Goal: Task Accomplishment & Management: Complete application form

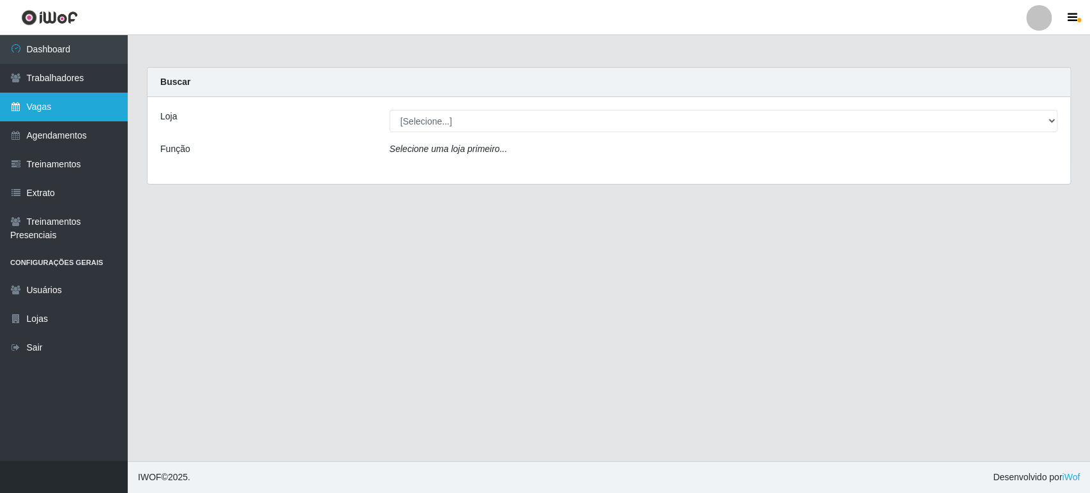
click at [45, 117] on link "Vagas" at bounding box center [64, 107] width 128 height 29
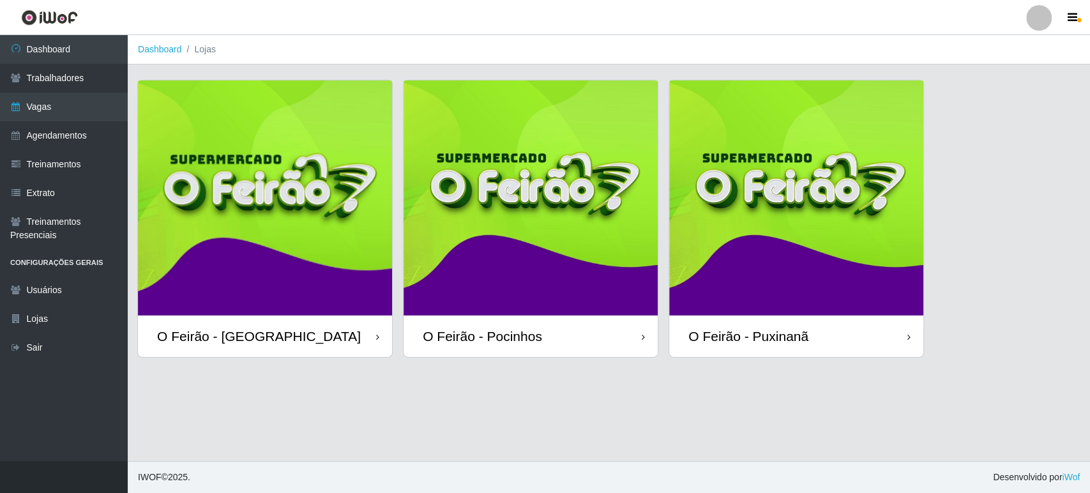
click at [790, 296] on img at bounding box center [796, 197] width 254 height 235
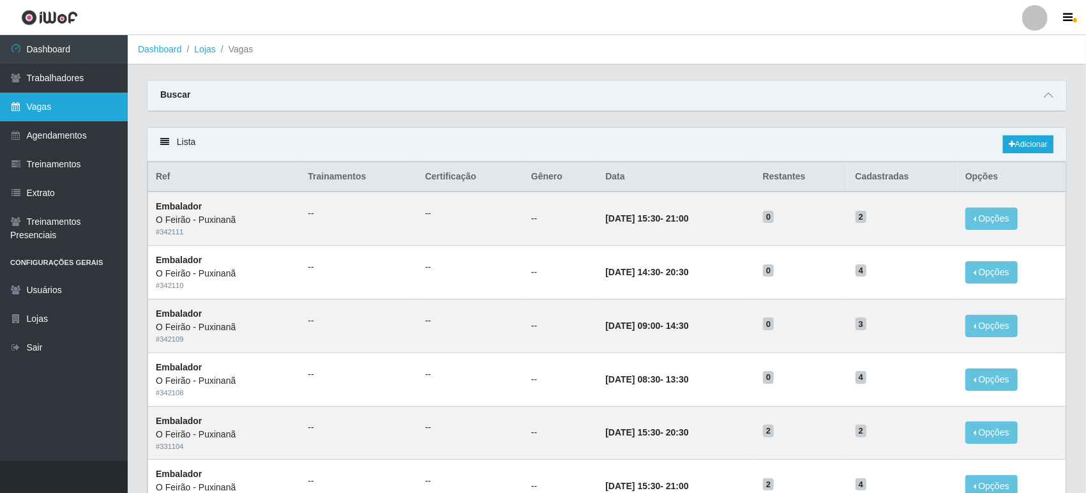
click at [69, 111] on link "Vagas" at bounding box center [64, 107] width 128 height 29
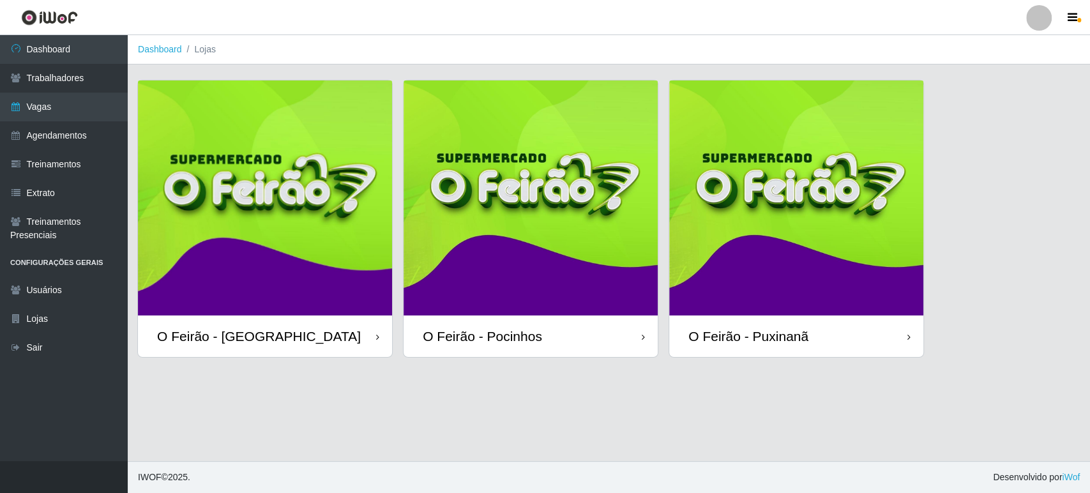
click at [488, 251] on img at bounding box center [531, 197] width 254 height 235
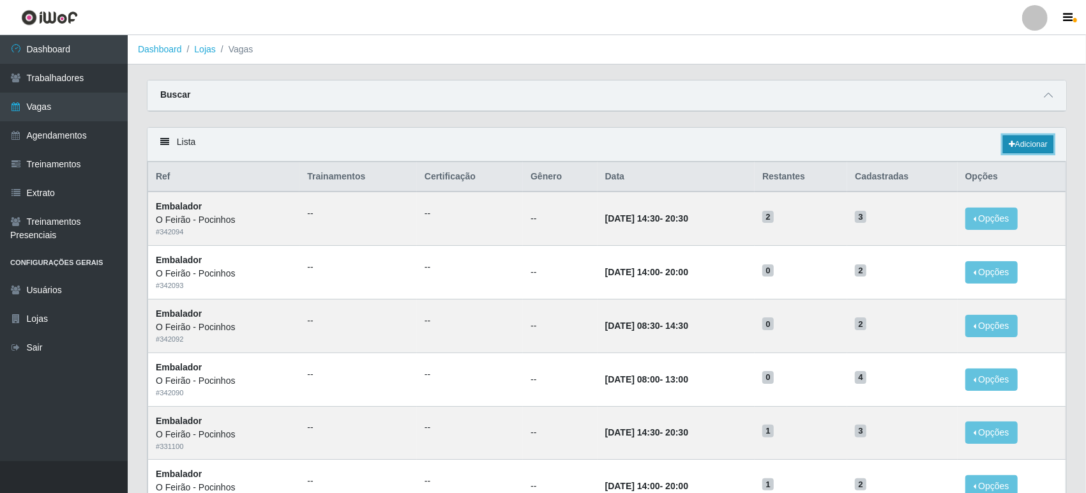
click at [1045, 142] on link "Adicionar" at bounding box center [1028, 144] width 50 height 18
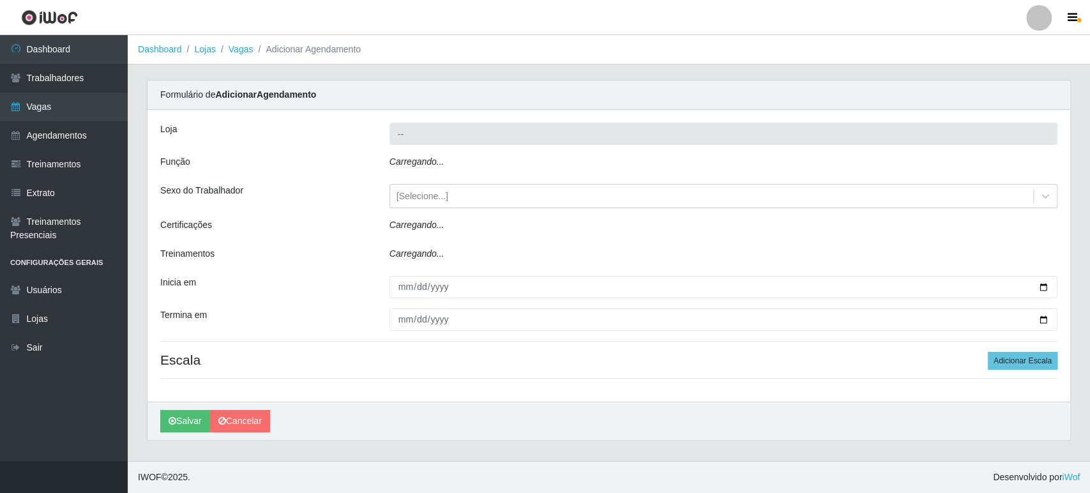
type input "O Feirão - Pocinhos"
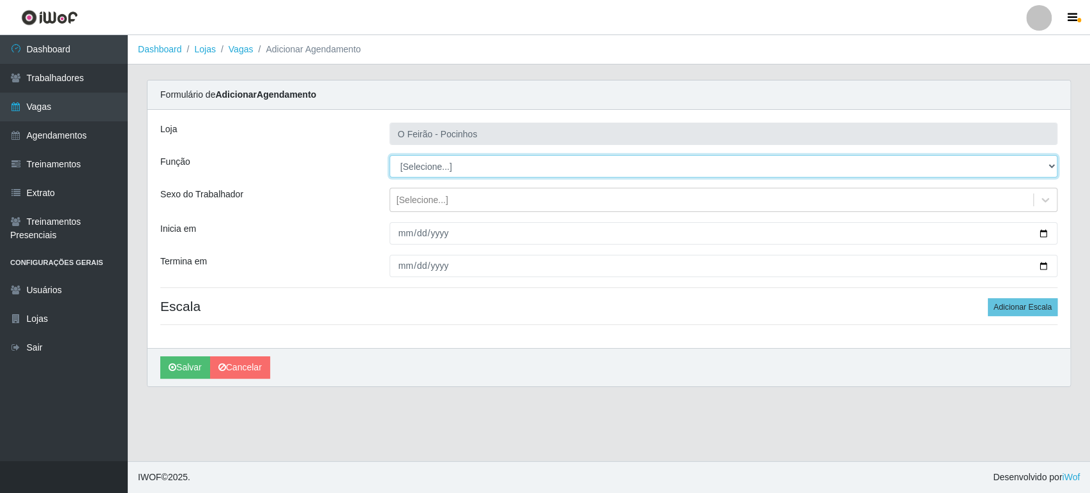
drag, startPoint x: 610, startPoint y: 166, endPoint x: 607, endPoint y: 174, distance: 8.6
click at [610, 166] on select "[Selecione...] Balconista Balconista + Balconista ++ Embalador Embalador + Emba…" at bounding box center [724, 166] width 668 height 22
select select "1"
click at [390, 155] on select "[Selecione...] Balconista Balconista + Balconista ++ Embalador Embalador + Emba…" at bounding box center [724, 166] width 668 height 22
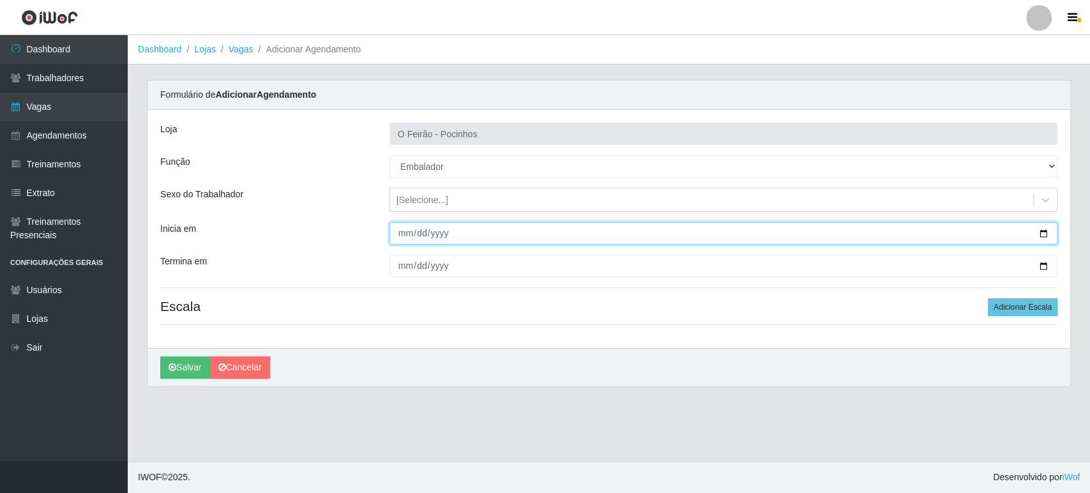
click at [1042, 238] on input "Inicia em" at bounding box center [724, 233] width 668 height 22
type input "[DATE]"
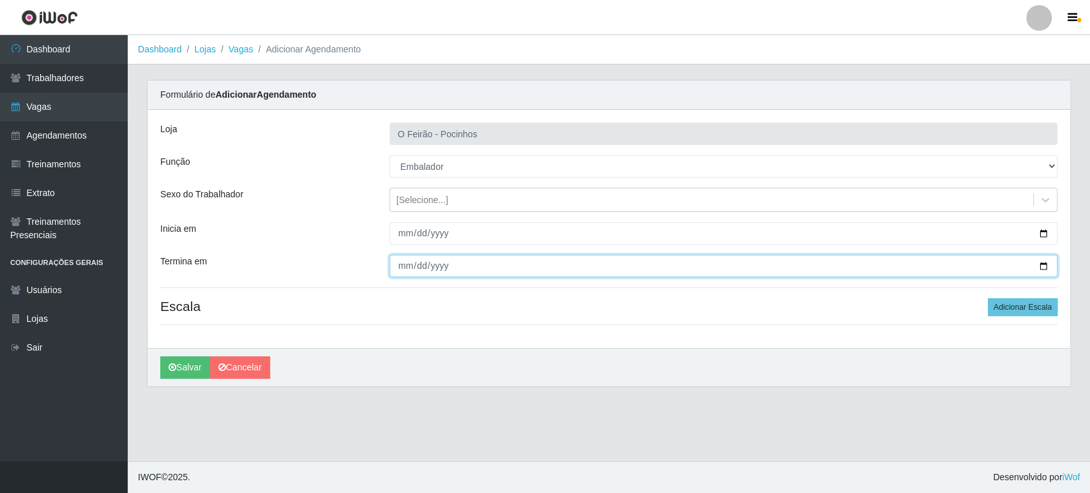
click at [1049, 259] on input "Termina em" at bounding box center [724, 266] width 668 height 22
click at [1044, 265] on input "Termina em" at bounding box center [724, 266] width 668 height 22
type input "[DATE]"
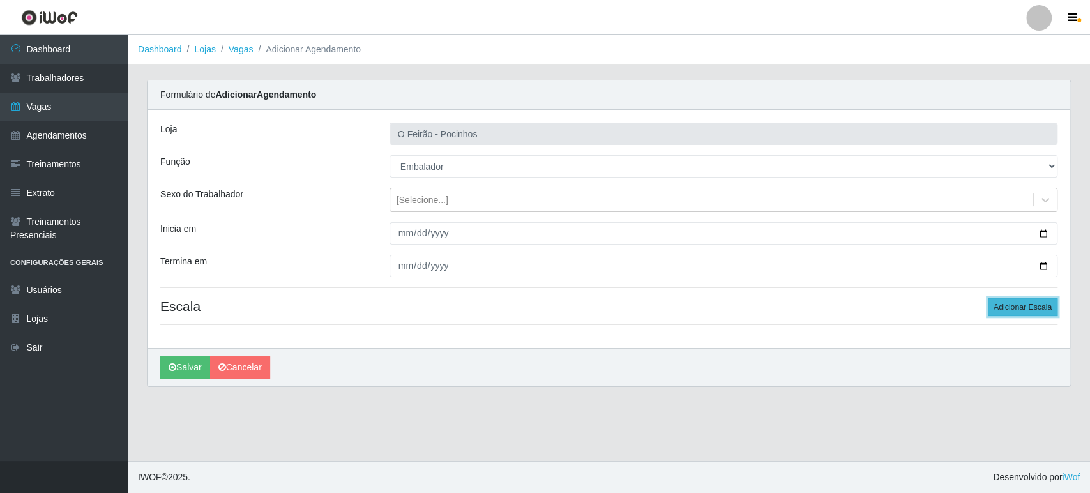
click at [1016, 306] on button "Adicionar Escala" at bounding box center [1023, 307] width 70 height 18
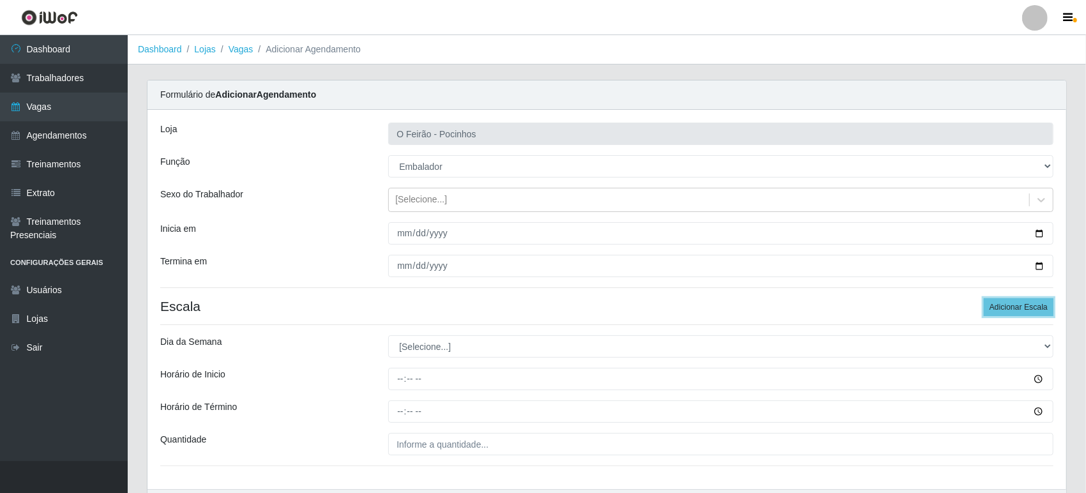
scroll to position [82, 0]
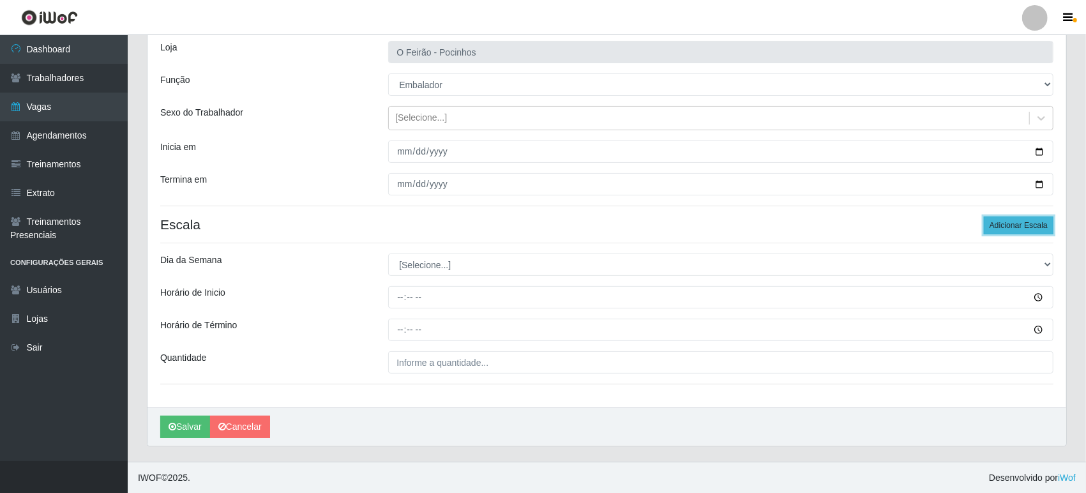
click at [1012, 229] on button "Adicionar Escala" at bounding box center [1019, 225] width 70 height 18
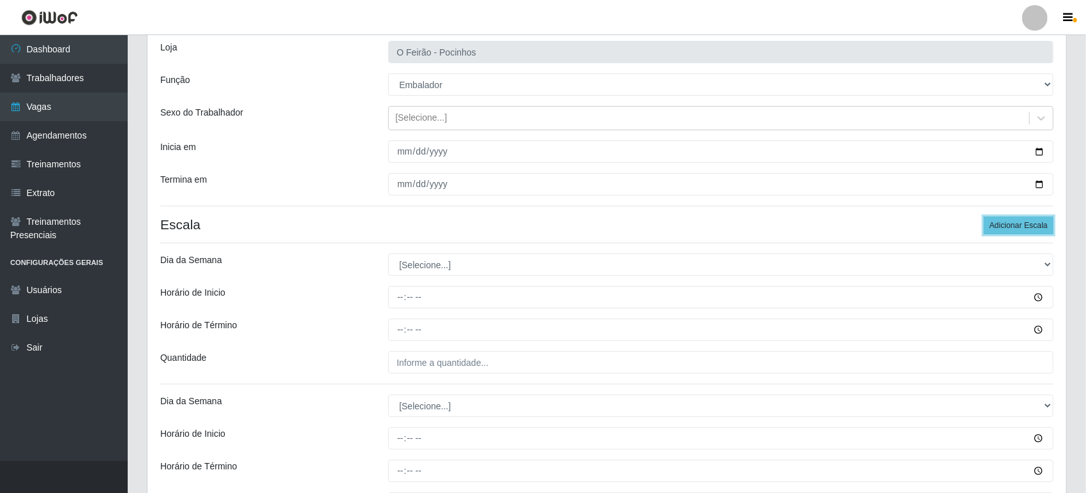
drag, startPoint x: 1012, startPoint y: 229, endPoint x: 787, endPoint y: 244, distance: 224.6
click at [1008, 229] on button "Adicionar Escala" at bounding box center [1019, 225] width 70 height 18
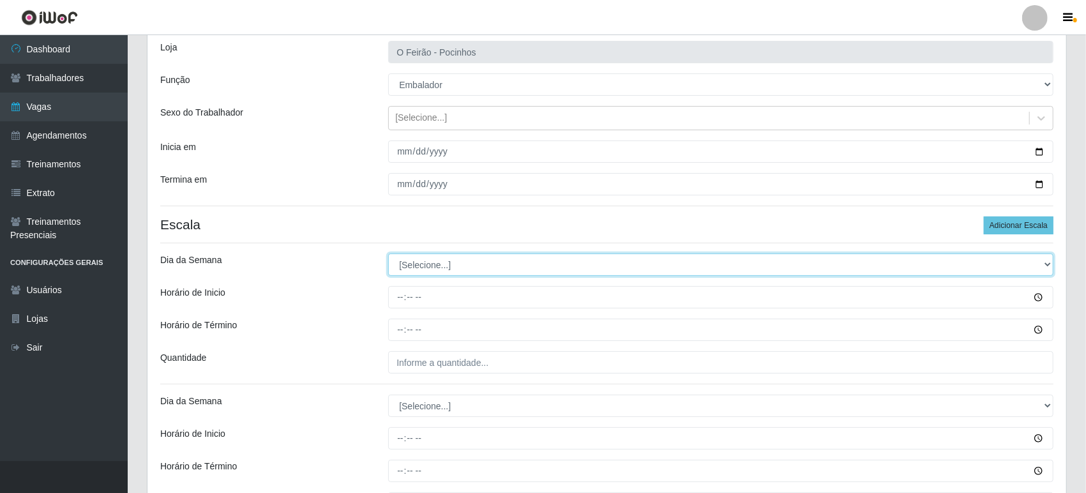
click at [533, 271] on select "[Selecione...] Segunda Terça Quarta Quinta Sexta Sábado Domingo" at bounding box center [720, 265] width 665 height 22
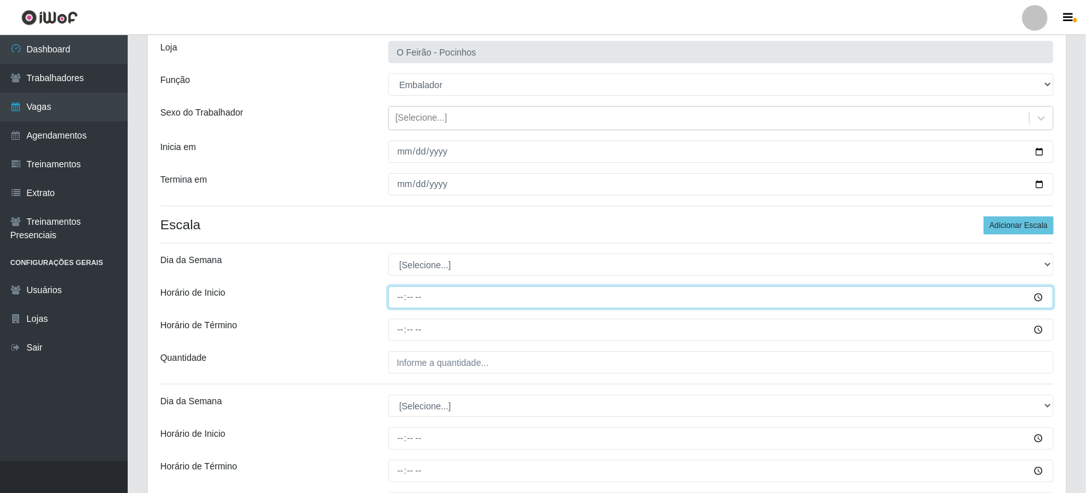
click at [606, 295] on input "Horário de Inicio" at bounding box center [720, 297] width 665 height 22
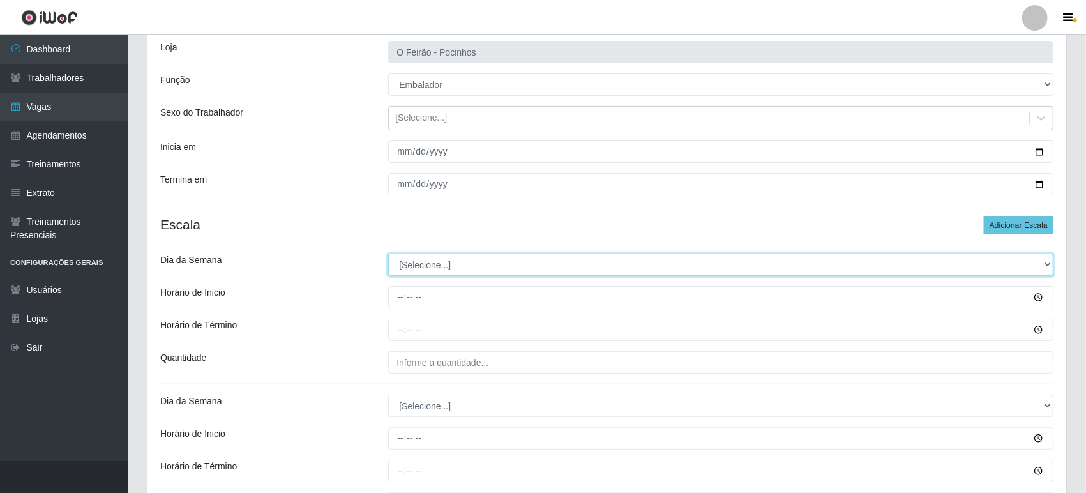
click at [623, 264] on select "[Selecione...] Segunda Terça Quarta Quinta Sexta Sábado Domingo" at bounding box center [720, 265] width 665 height 22
select select "5"
click at [388, 254] on select "[Selecione...] Segunda Terça Quarta Quinta Sexta Sábado Domingo" at bounding box center [720, 265] width 665 height 22
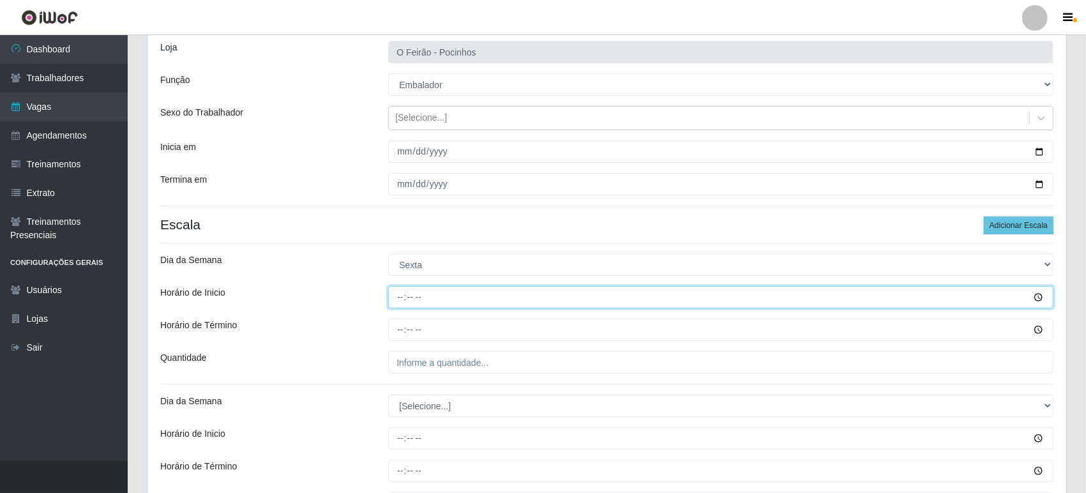
click at [466, 301] on input "Horário de Inicio" at bounding box center [720, 297] width 665 height 22
type input "08:00"
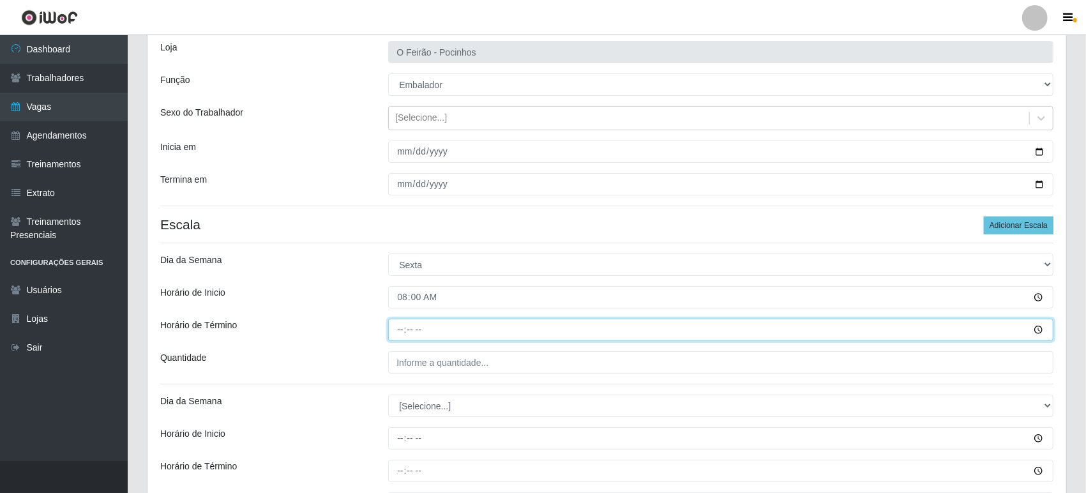
click at [455, 324] on input "Horário de Término" at bounding box center [720, 330] width 665 height 22
type input "13:00"
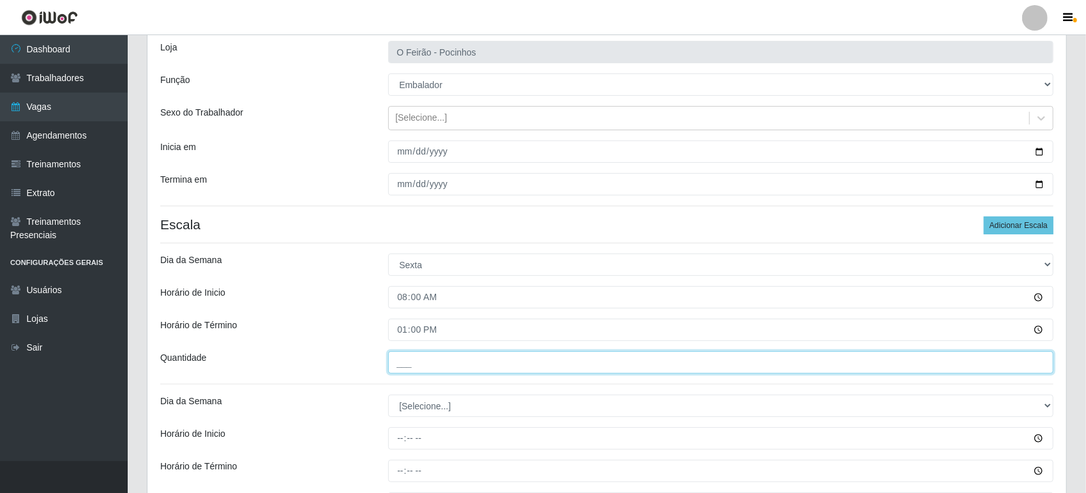
click at [457, 354] on input "___" at bounding box center [720, 362] width 665 height 22
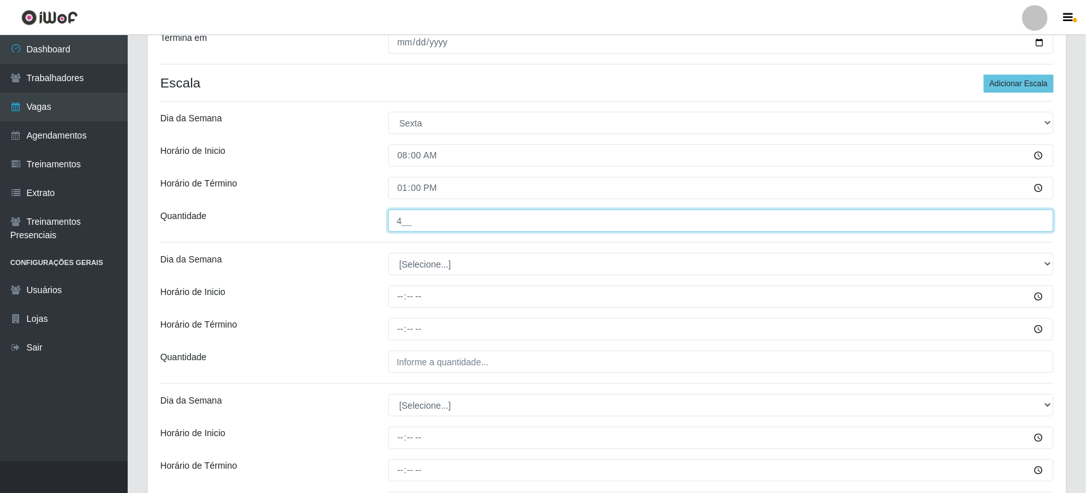
type input "4__"
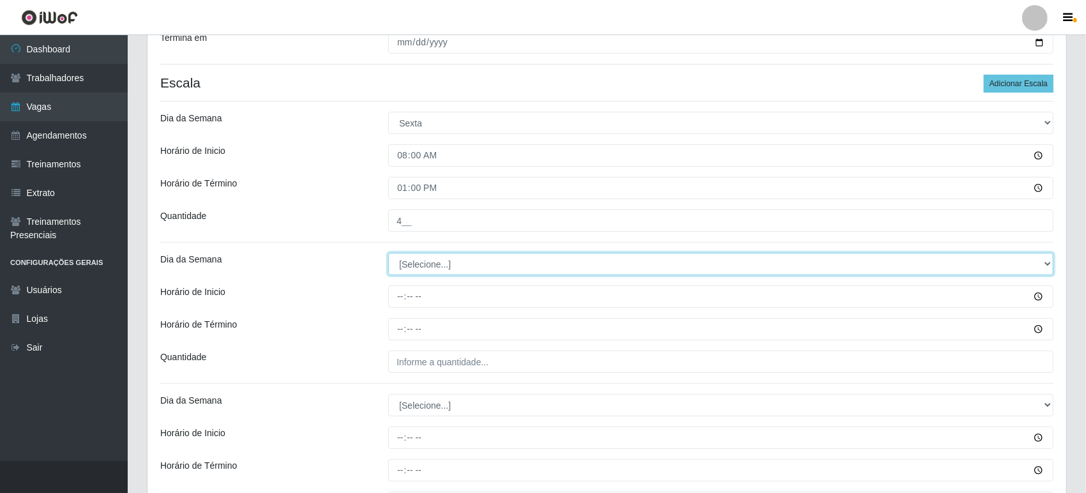
click at [548, 262] on select "[Selecione...] Segunda Terça Quarta Quinta Sexta Sábado Domingo" at bounding box center [720, 264] width 665 height 22
select select "5"
click at [388, 253] on select "[Selecione...] Segunda Terça Quarta Quinta Sexta Sábado Domingo" at bounding box center [720, 264] width 665 height 22
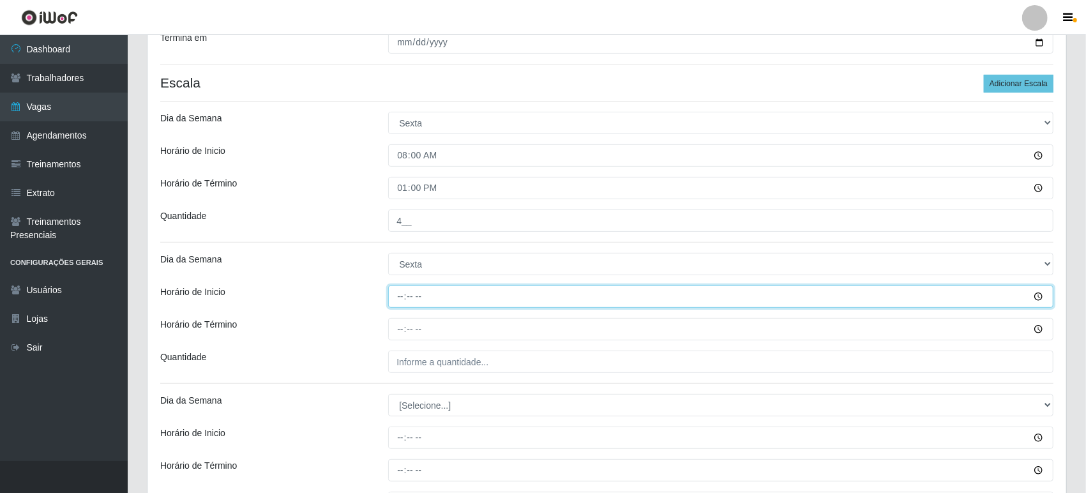
click at [480, 290] on input "Horário de Inicio" at bounding box center [720, 296] width 665 height 22
type input "08:30"
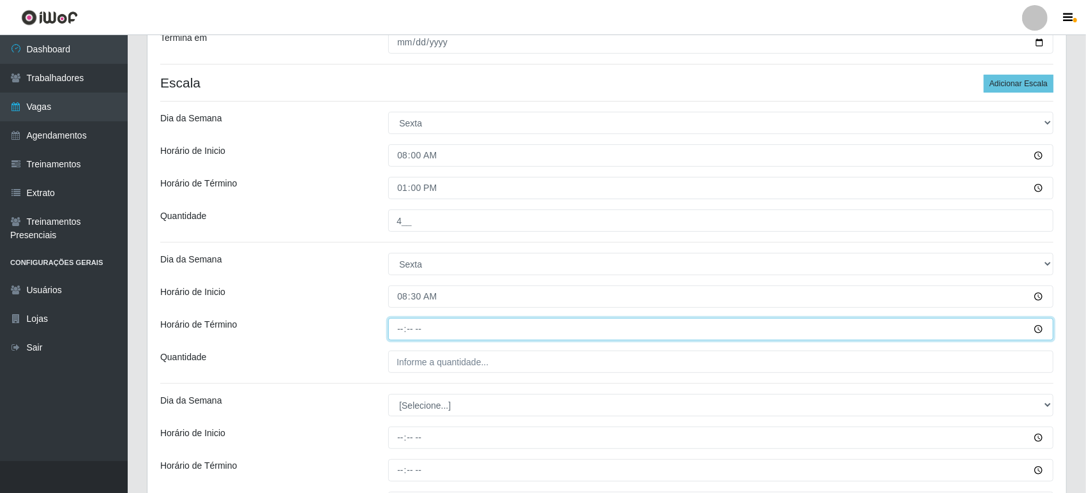
click at [442, 332] on input "Horário de Término" at bounding box center [720, 329] width 665 height 22
type input "14:30"
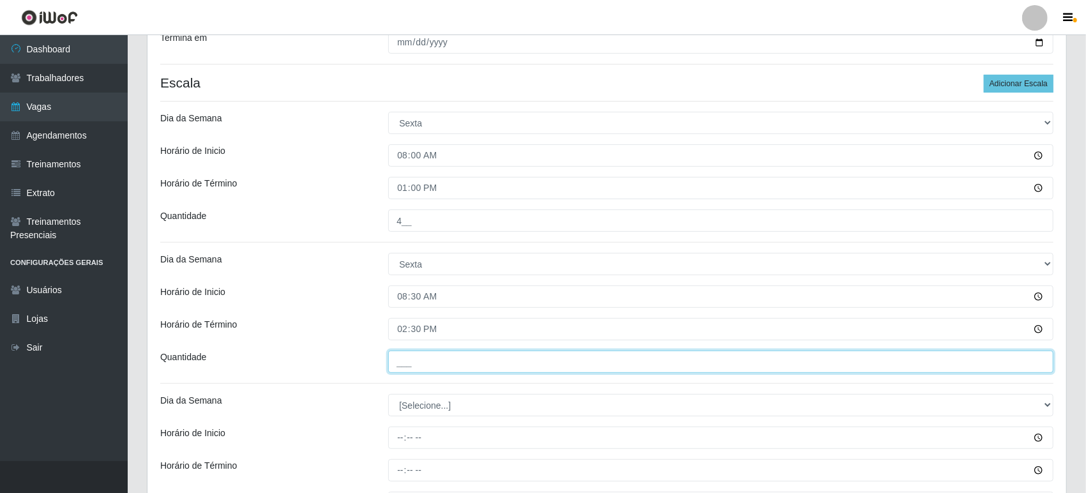
click at [439, 356] on input "___" at bounding box center [720, 362] width 665 height 22
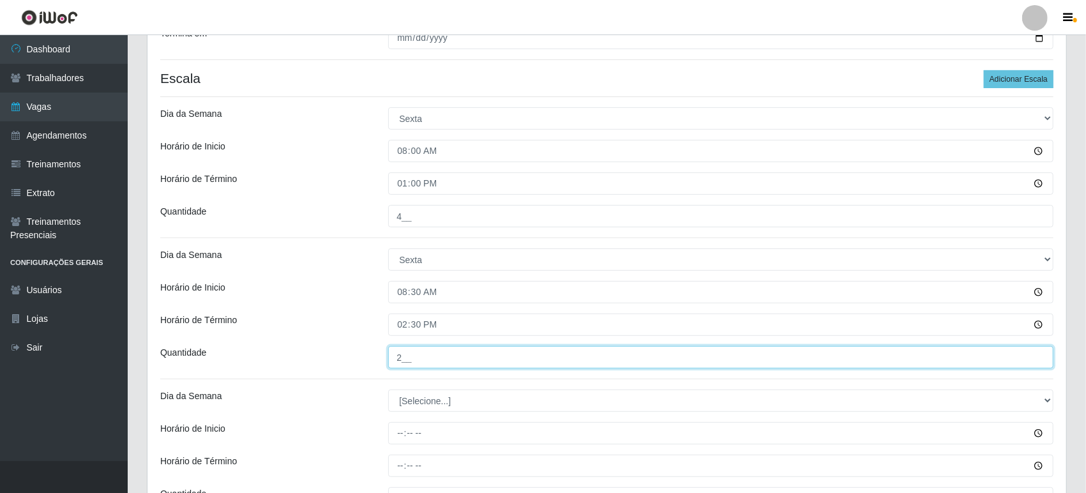
scroll to position [363, 0]
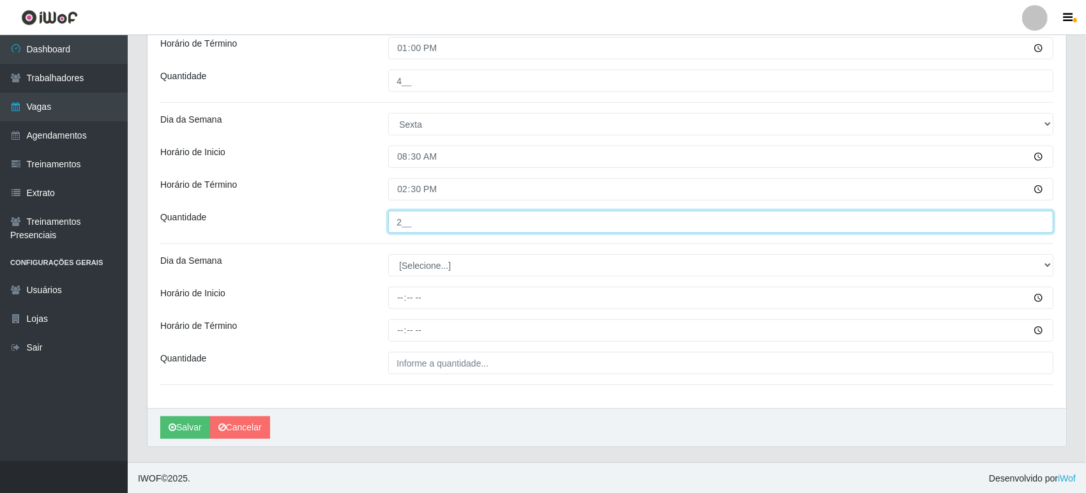
type input "2__"
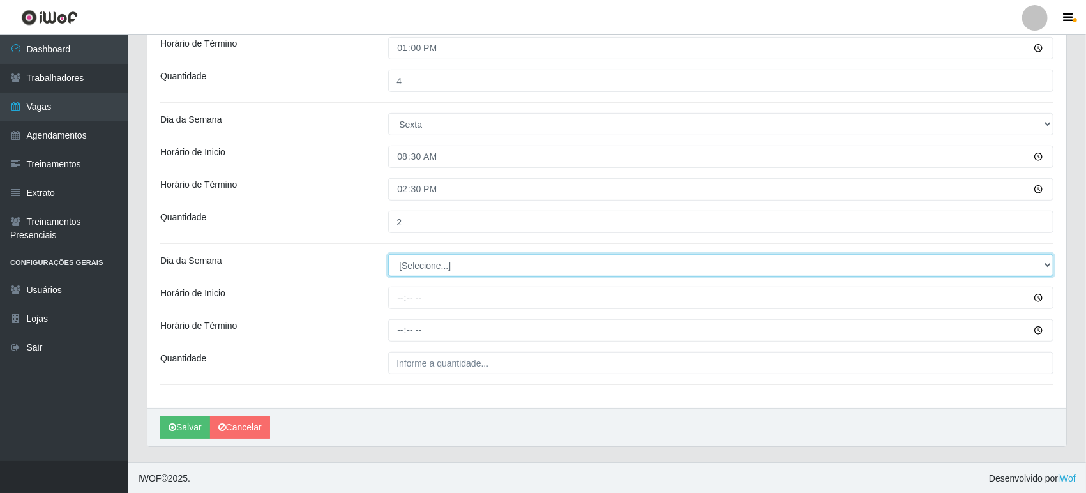
click at [464, 264] on select "[Selecione...] Segunda Terça Quarta Quinta Sexta Sábado Domingo" at bounding box center [720, 265] width 665 height 22
select select "5"
click at [388, 254] on select "[Selecione...] Segunda Terça Quarta Quinta Sexta Sábado Domingo" at bounding box center [720, 265] width 665 height 22
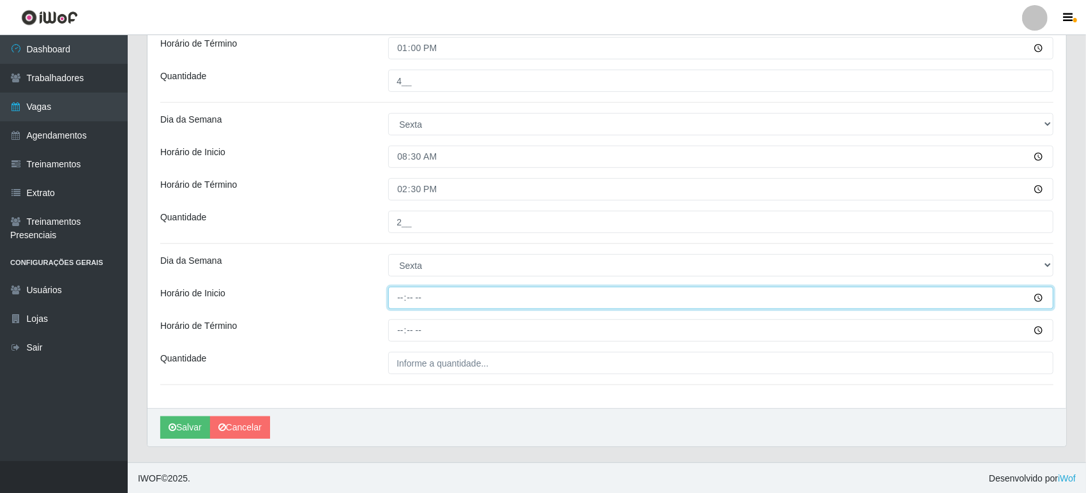
click at [478, 295] on input "Horário de Inicio" at bounding box center [720, 298] width 665 height 22
type input "14:00"
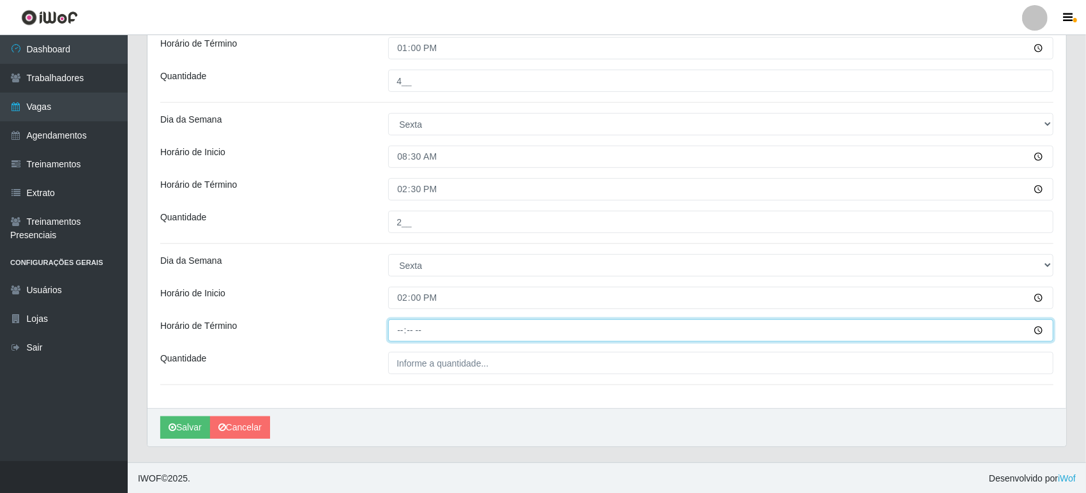
click at [470, 338] on input "Horário de Término" at bounding box center [720, 330] width 665 height 22
type input "20:00"
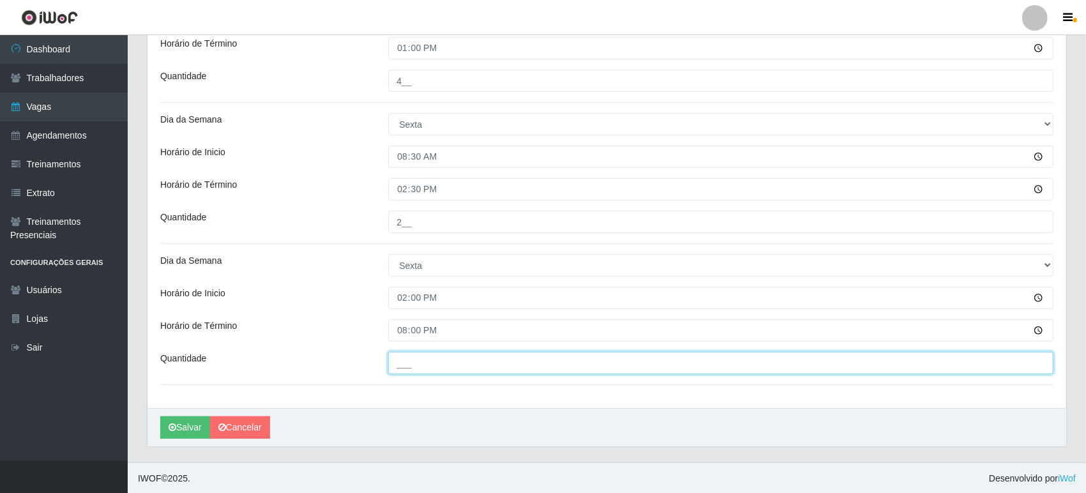
click at [473, 371] on input "___" at bounding box center [720, 363] width 665 height 22
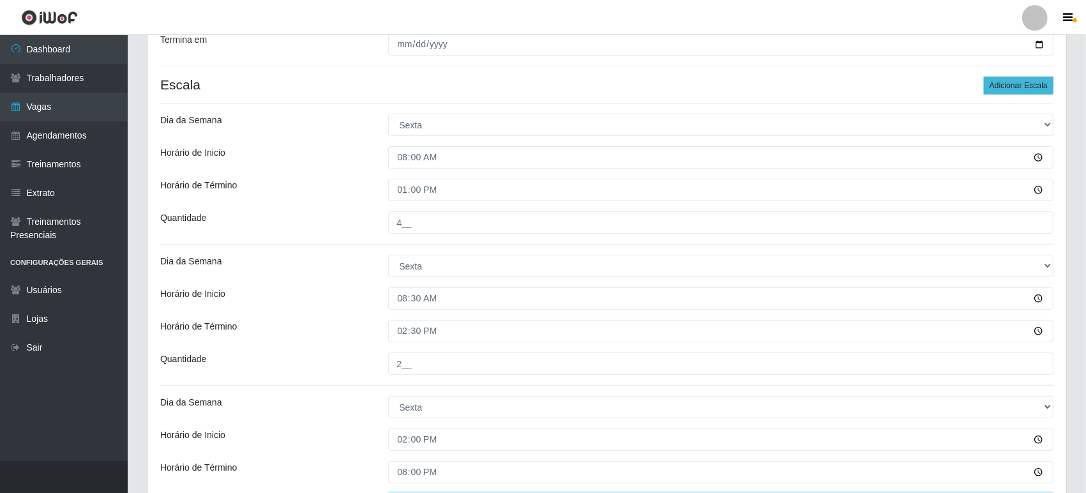
type input "2__"
click at [1031, 89] on button "Adicionar Escala" at bounding box center [1019, 86] width 70 height 18
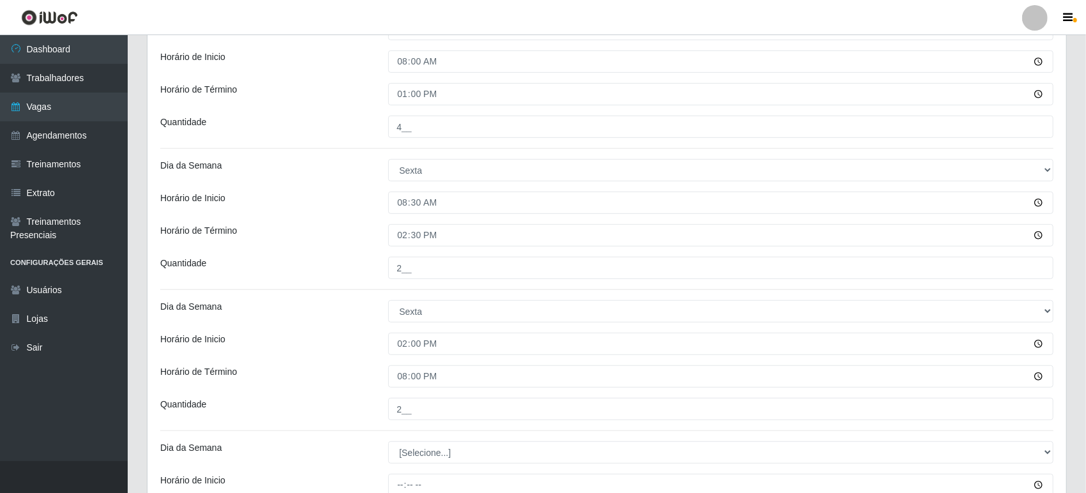
scroll to position [434, 0]
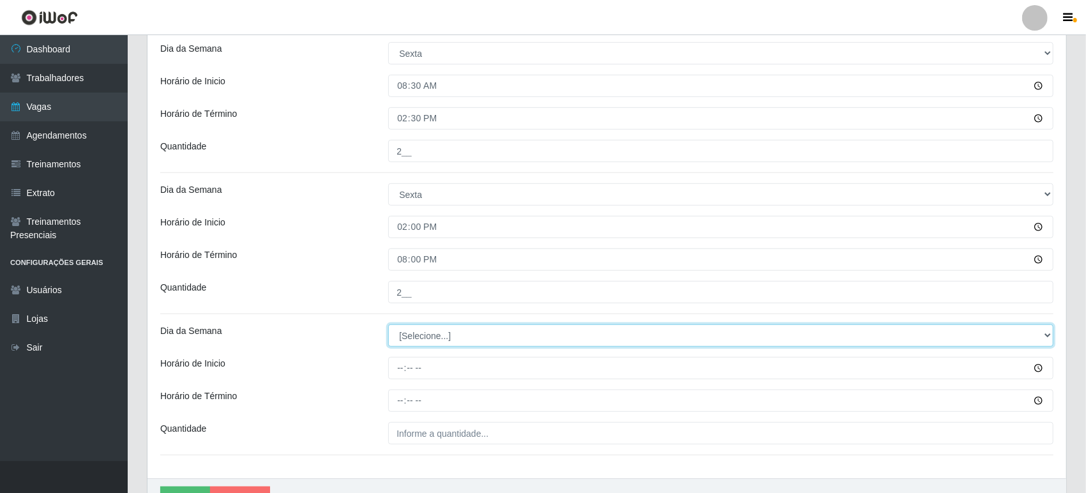
drag, startPoint x: 460, startPoint y: 335, endPoint x: 460, endPoint y: 343, distance: 8.3
click at [460, 335] on select "[Selecione...] Segunda Terça Quarta Quinta Sexta Sábado Domingo" at bounding box center [720, 335] width 665 height 22
select select "5"
click at [388, 324] on select "[Selecione...] Segunda Terça Quarta Quinta Sexta Sábado Domingo" at bounding box center [720, 335] width 665 height 22
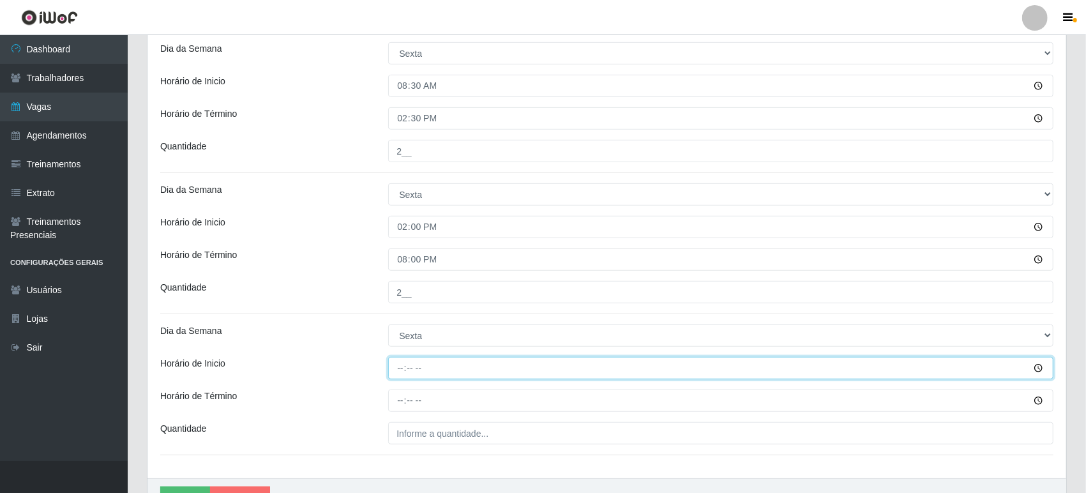
click at [419, 367] on input "Horário de Inicio" at bounding box center [720, 368] width 665 height 22
type input "15:30"
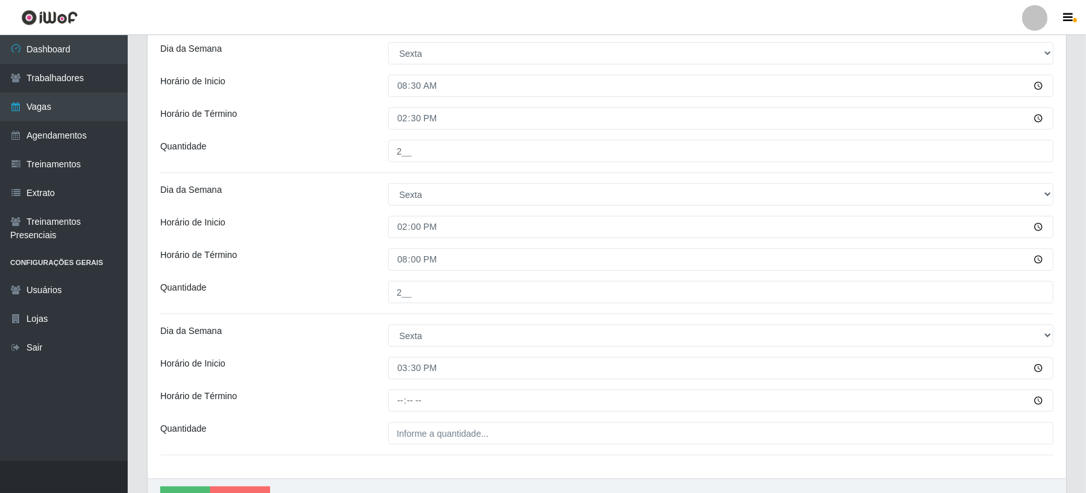
click at [432, 387] on div "Loja O Feirão - Pocinhos Função [Selecione...] Balconista Balconista + Balconis…" at bounding box center [607, 77] width 919 height 803
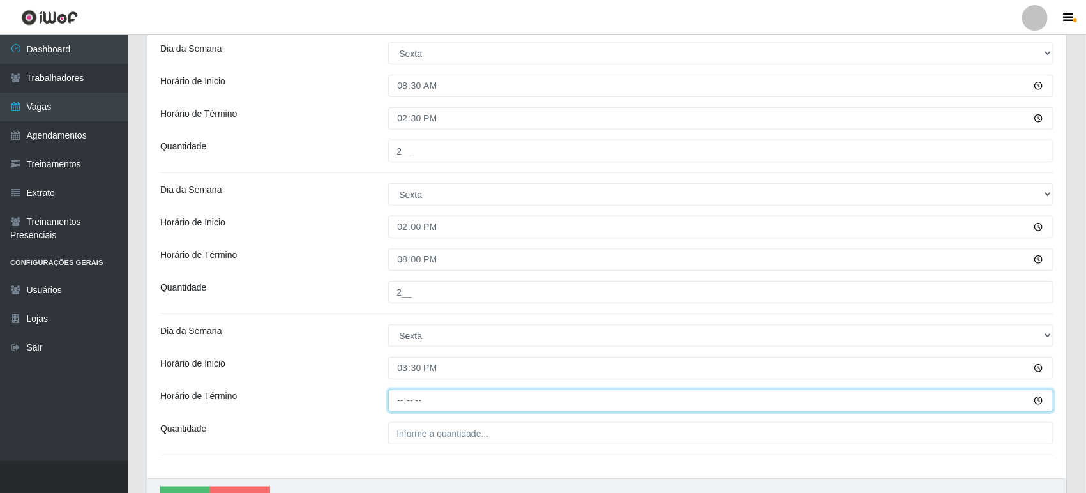
click at [426, 395] on input "Horário de Término" at bounding box center [720, 401] width 665 height 22
type input "20:30"
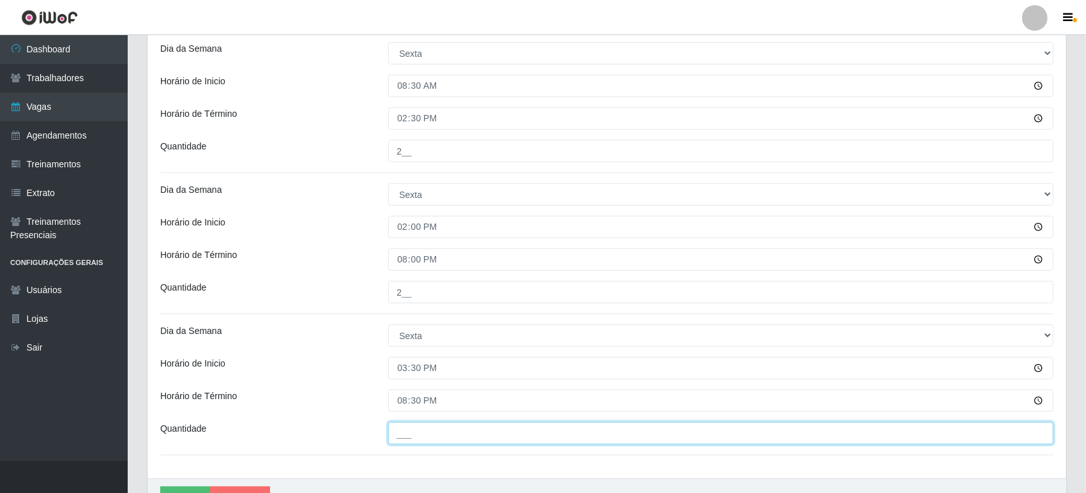
click at [424, 434] on input "___" at bounding box center [720, 433] width 665 height 22
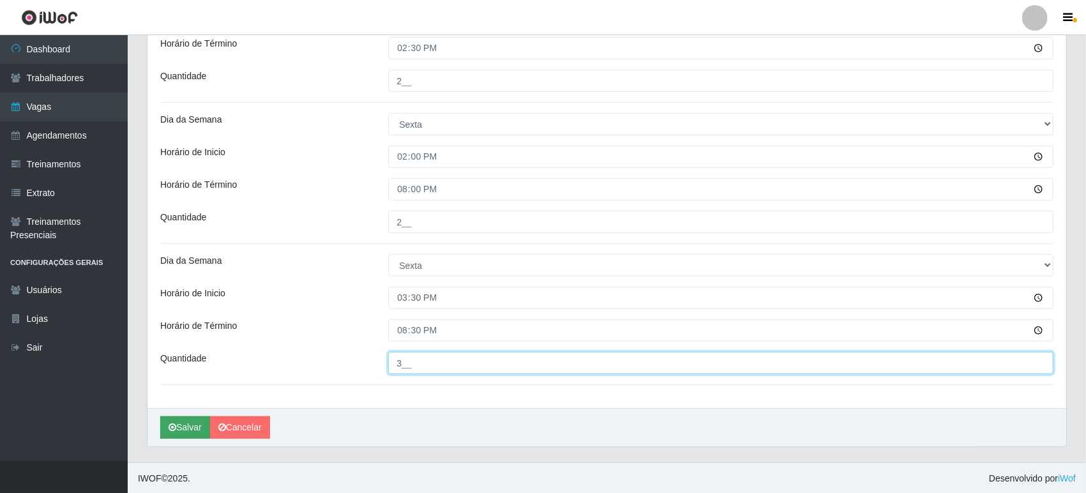
type input "3__"
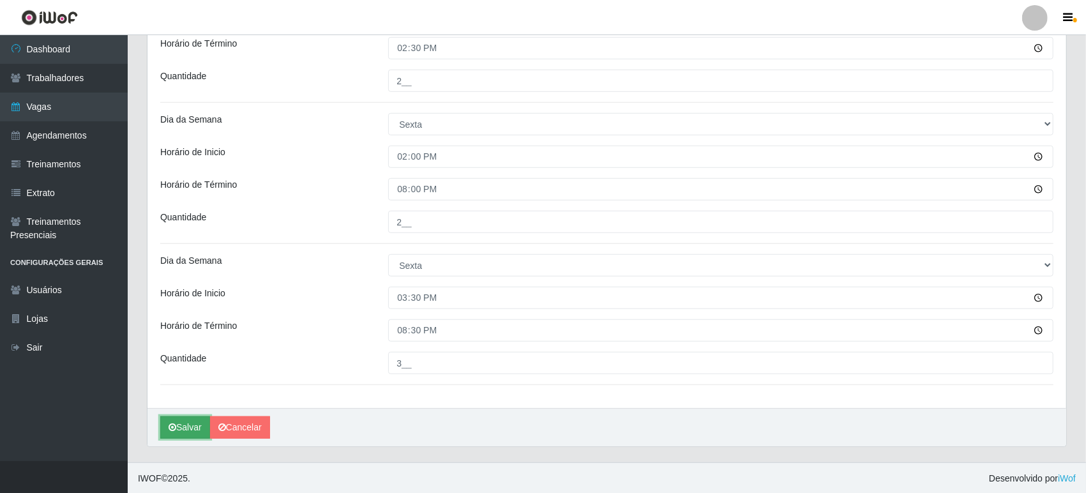
click at [190, 424] on button "Salvar" at bounding box center [185, 427] width 50 height 22
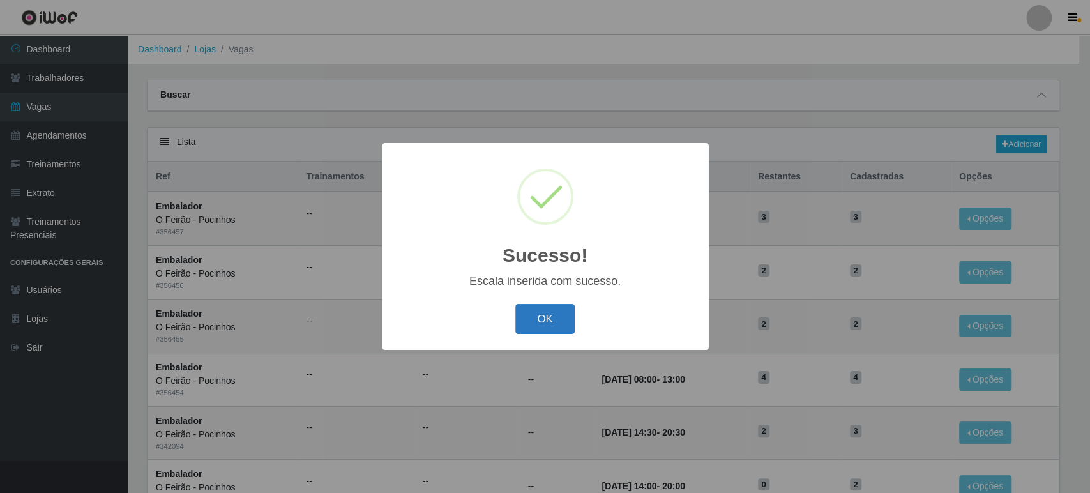
click at [534, 326] on button "OK" at bounding box center [544, 319] width 59 height 30
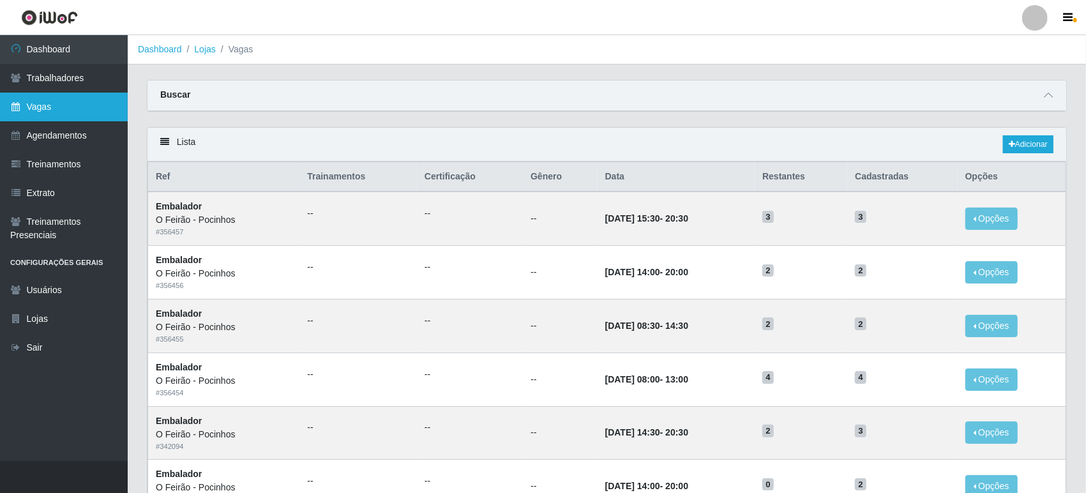
click at [66, 96] on link "Vagas" at bounding box center [64, 107] width 128 height 29
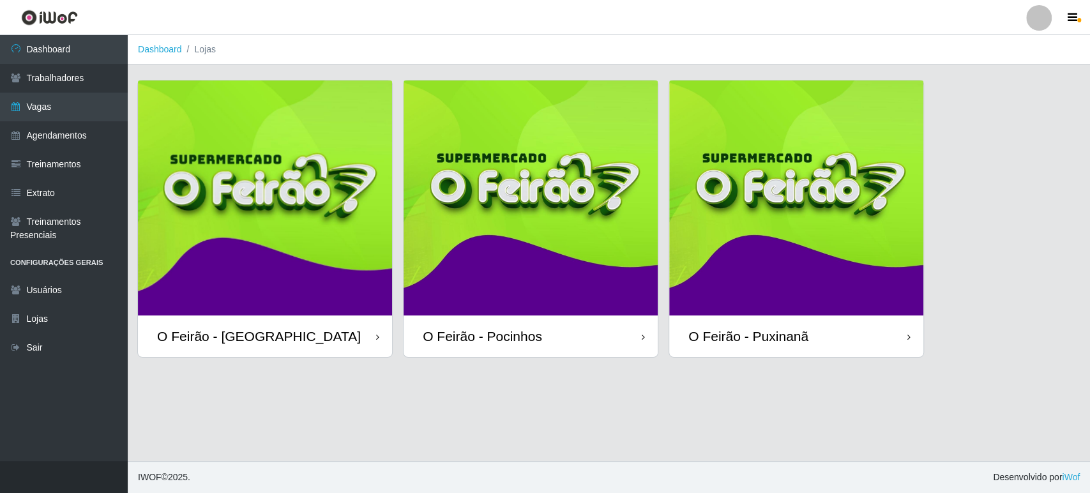
click at [790, 234] on img at bounding box center [796, 197] width 254 height 235
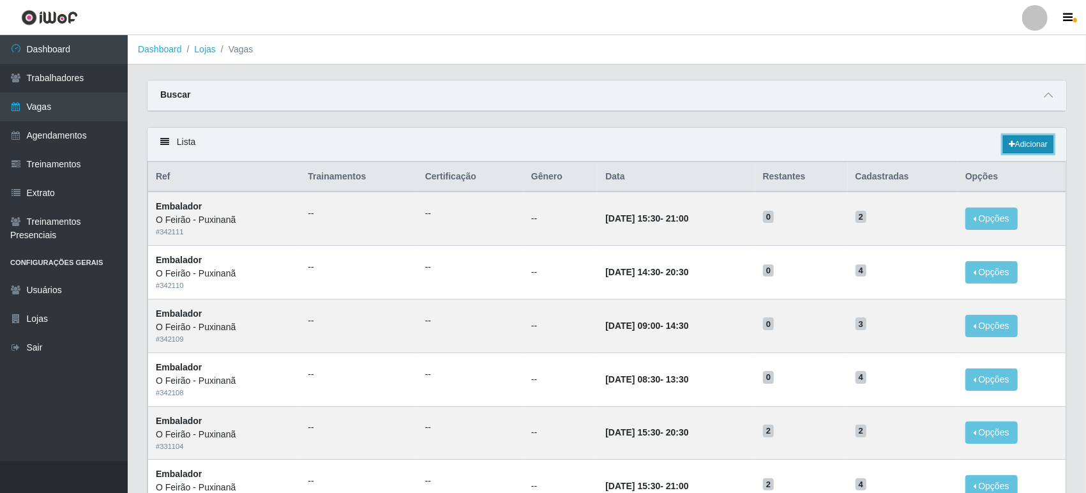
click at [1036, 140] on link "Adicionar" at bounding box center [1028, 144] width 50 height 18
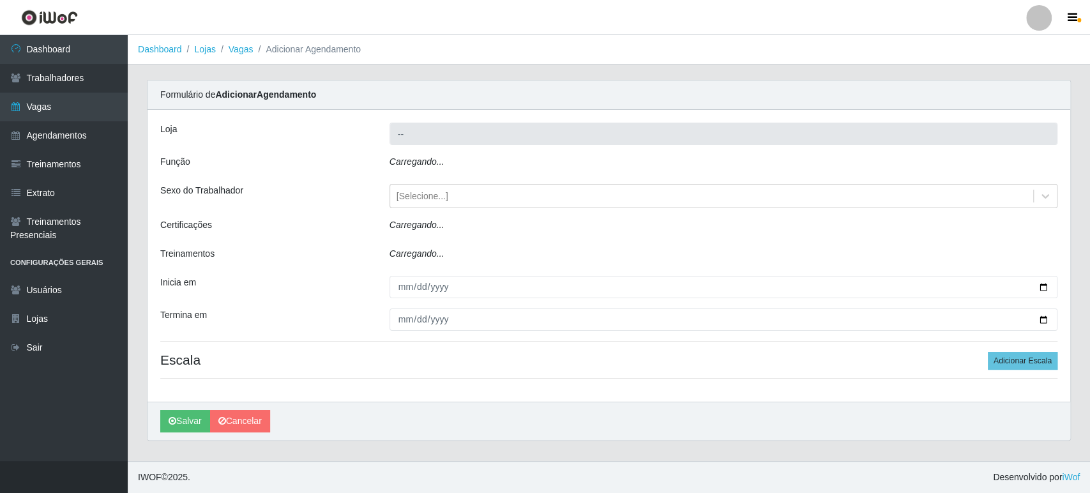
type input "O Feirão - Puxinanã"
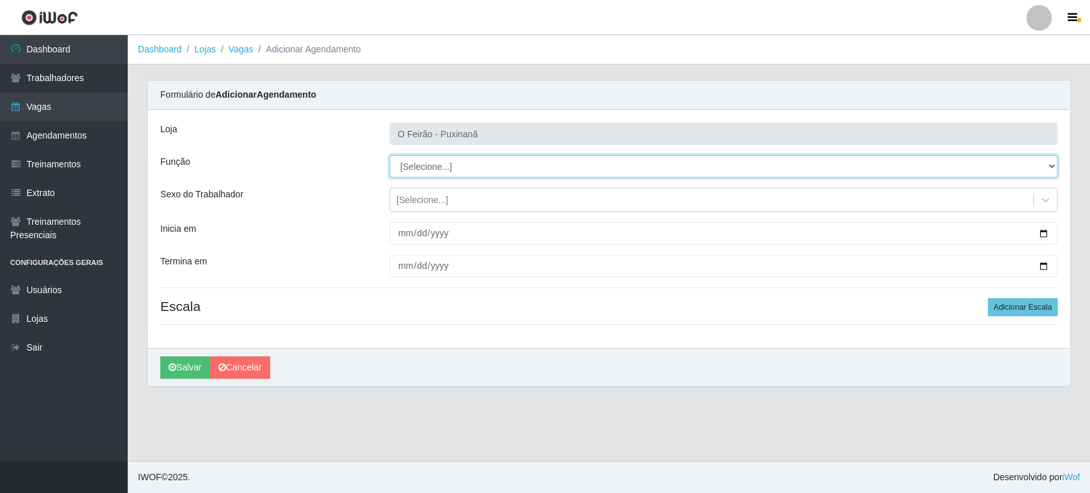
click at [477, 169] on select "[Selecione...] Balconista Balconista + Balconista ++ Embalador Embalador + Emba…" at bounding box center [724, 166] width 668 height 22
select select "1"
click at [390, 155] on select "[Selecione...] Balconista Balconista + Balconista ++ Embalador Embalador + Emba…" at bounding box center [724, 166] width 668 height 22
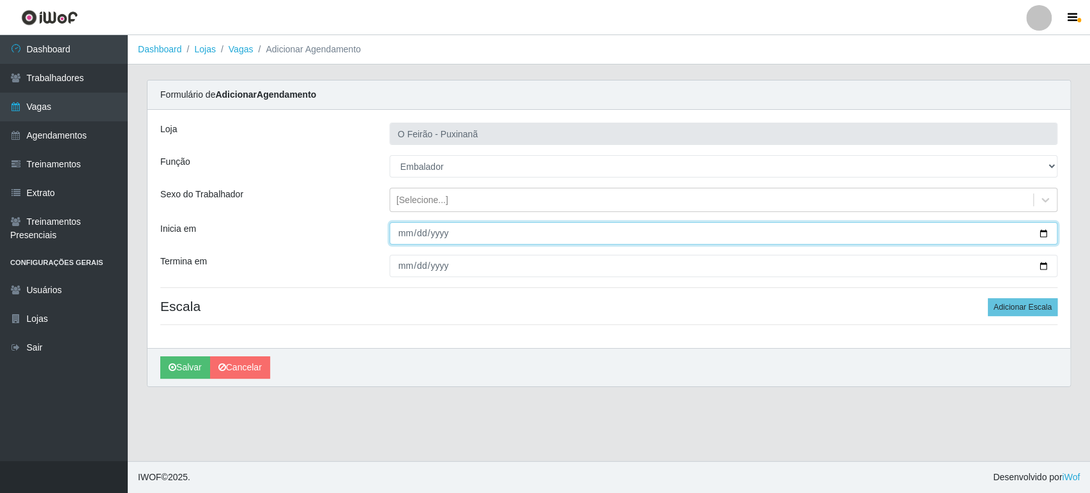
click at [1046, 231] on input "Inicia em" at bounding box center [724, 233] width 668 height 22
type input "[DATE]"
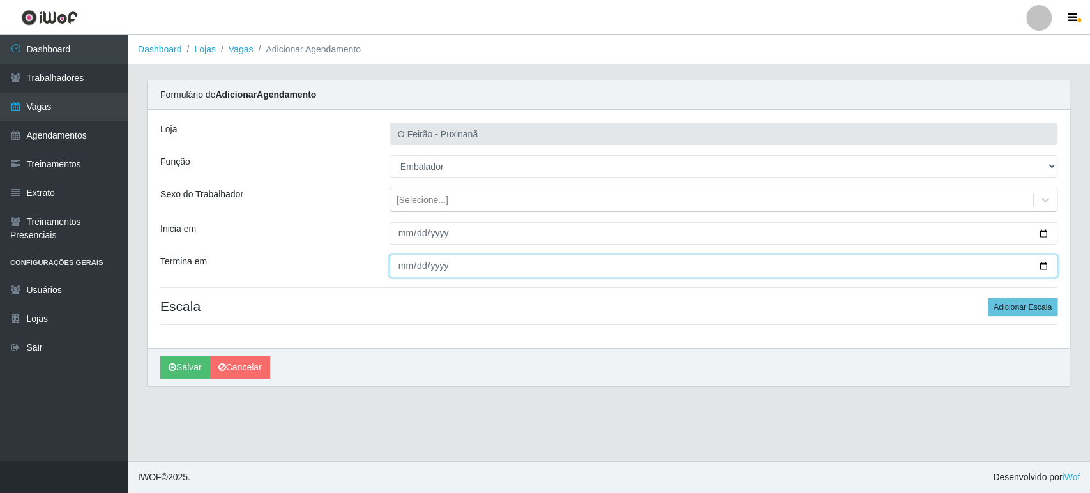
click at [1043, 264] on input "Termina em" at bounding box center [724, 266] width 668 height 22
type input "[DATE]"
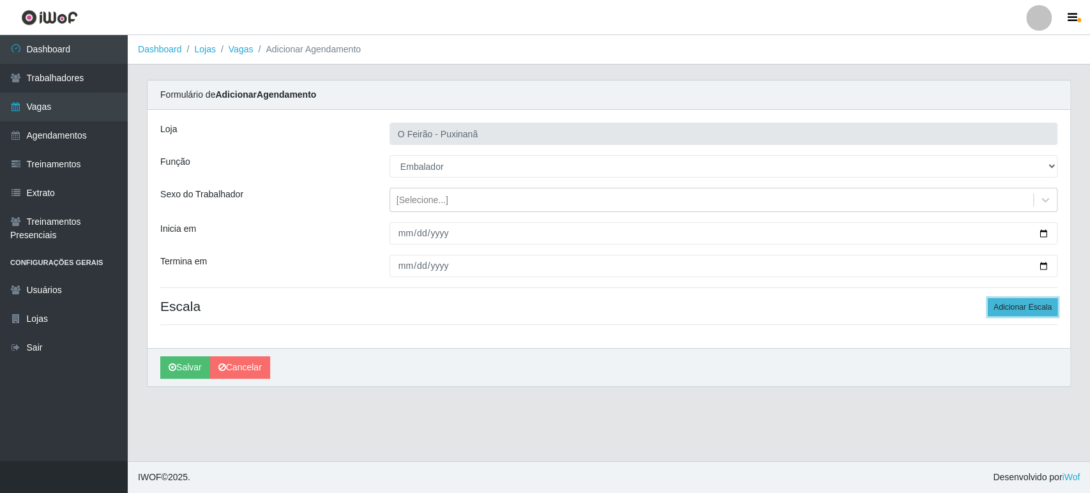
click at [1027, 305] on button "Adicionar Escala" at bounding box center [1023, 307] width 70 height 18
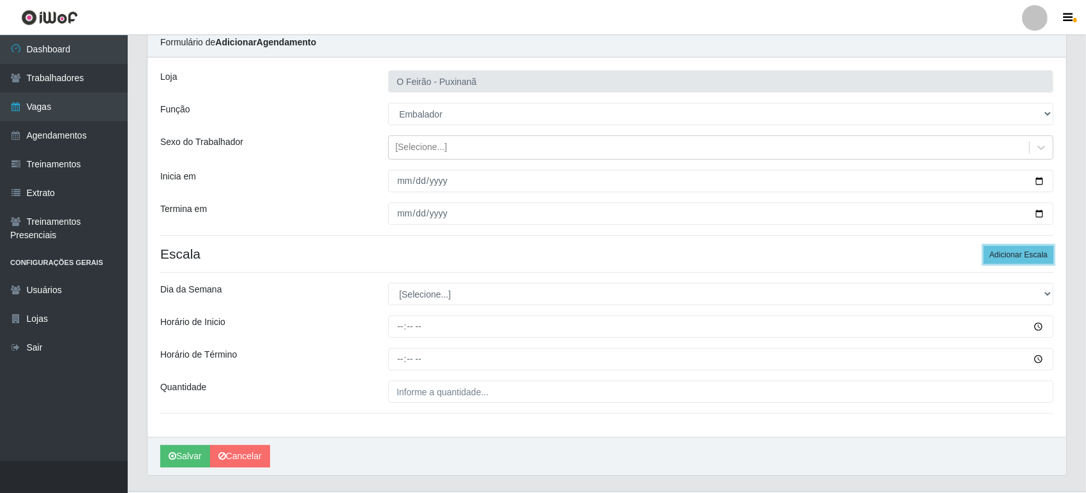
scroll to position [82, 0]
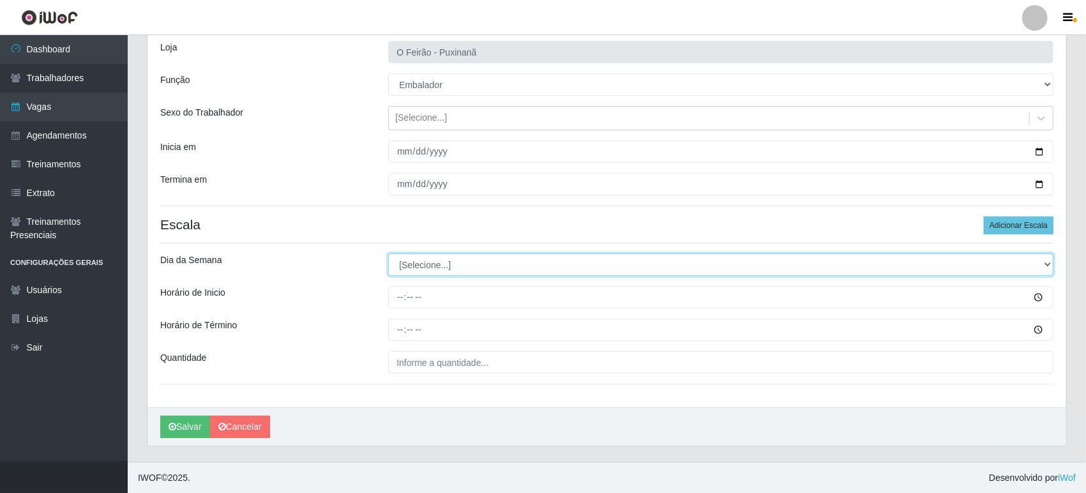
drag, startPoint x: 534, startPoint y: 267, endPoint x: 534, endPoint y: 275, distance: 7.7
click at [534, 267] on select "[Selecione...] Segunda Terça Quarta Quinta Sexta Sábado Domingo" at bounding box center [720, 265] width 665 height 22
select select "5"
click at [388, 254] on select "[Selecione...] Segunda Terça Quarta Quinta Sexta Sábado Domingo" at bounding box center [720, 265] width 665 height 22
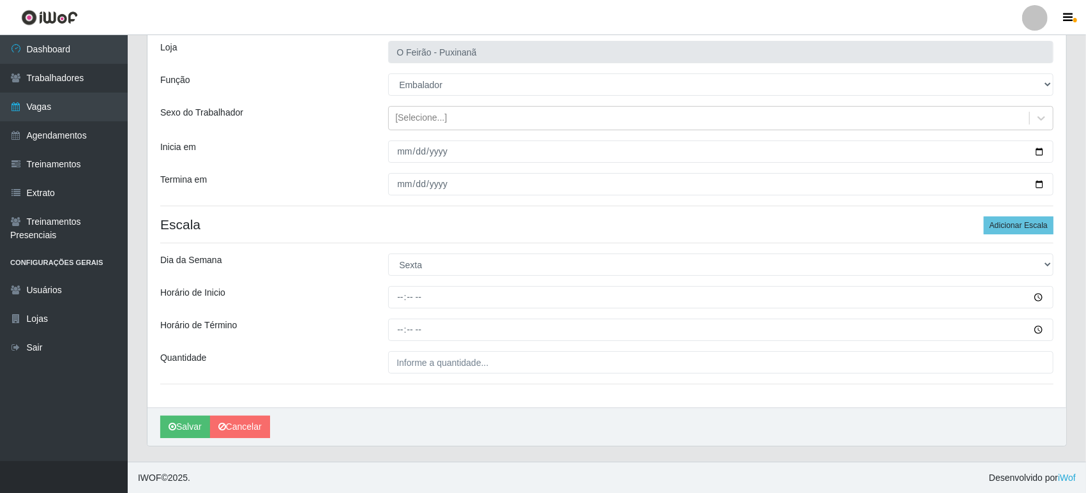
drag, startPoint x: 444, startPoint y: 308, endPoint x: 451, endPoint y: 298, distance: 12.6
click at [446, 305] on div "Loja O Feirão - Puxinanã Função [Selecione...] Balconista Balconista + Balconis…" at bounding box center [607, 217] width 919 height 379
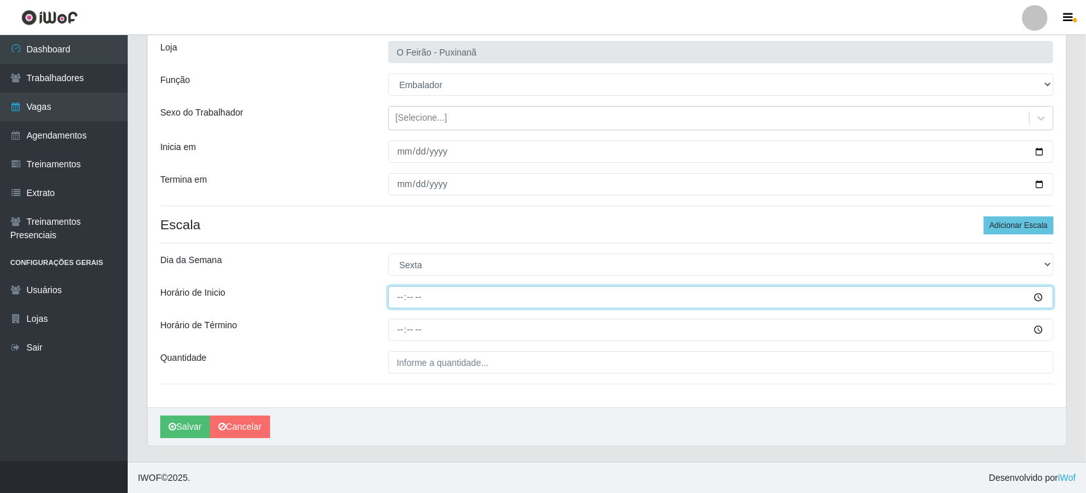
click at [451, 296] on input "Horário de Inicio" at bounding box center [720, 297] width 665 height 22
type input "08:30"
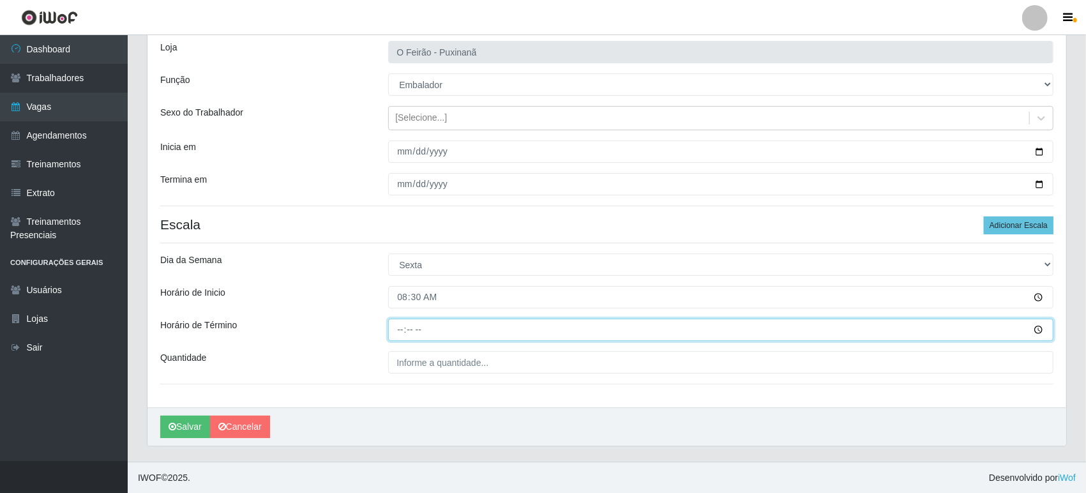
click at [444, 331] on input "Horário de Término" at bounding box center [720, 330] width 665 height 22
type input "13:30"
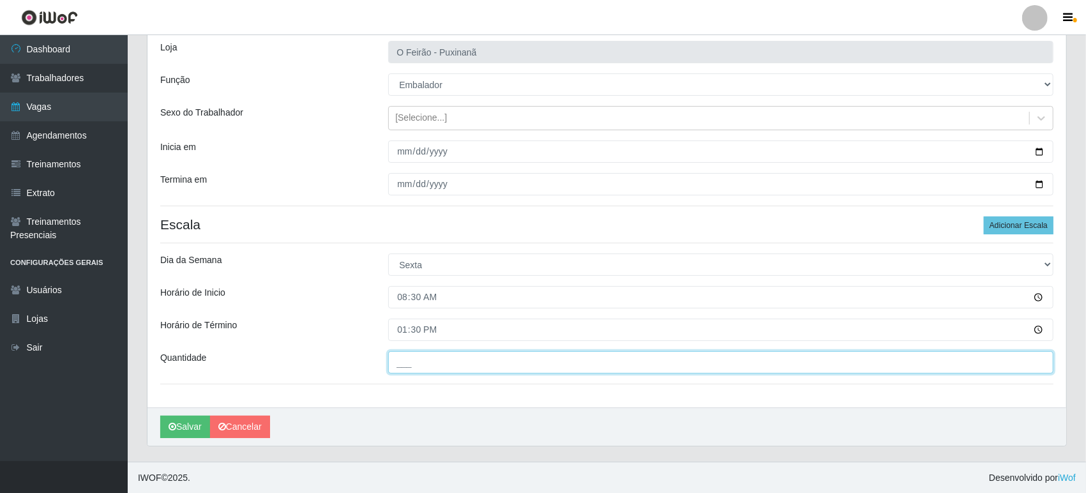
click at [448, 360] on input "___" at bounding box center [720, 362] width 665 height 22
type input "3__"
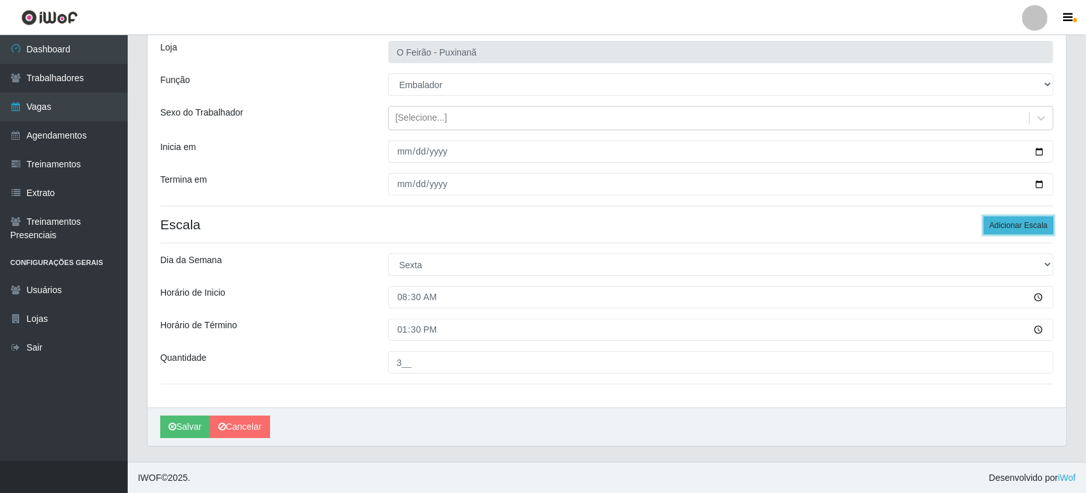
click at [1020, 217] on button "Adicionar Escala" at bounding box center [1019, 225] width 70 height 18
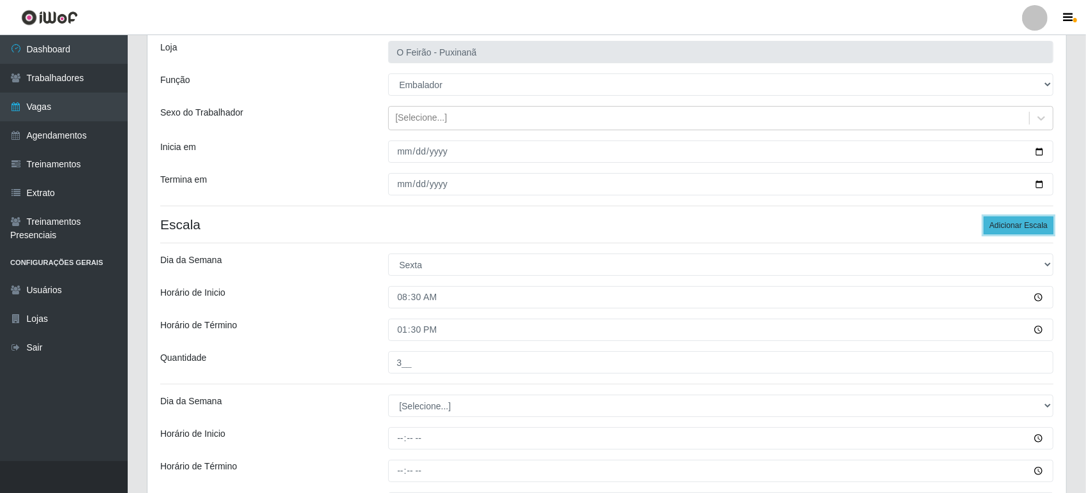
click at [1002, 224] on button "Adicionar Escala" at bounding box center [1019, 225] width 70 height 18
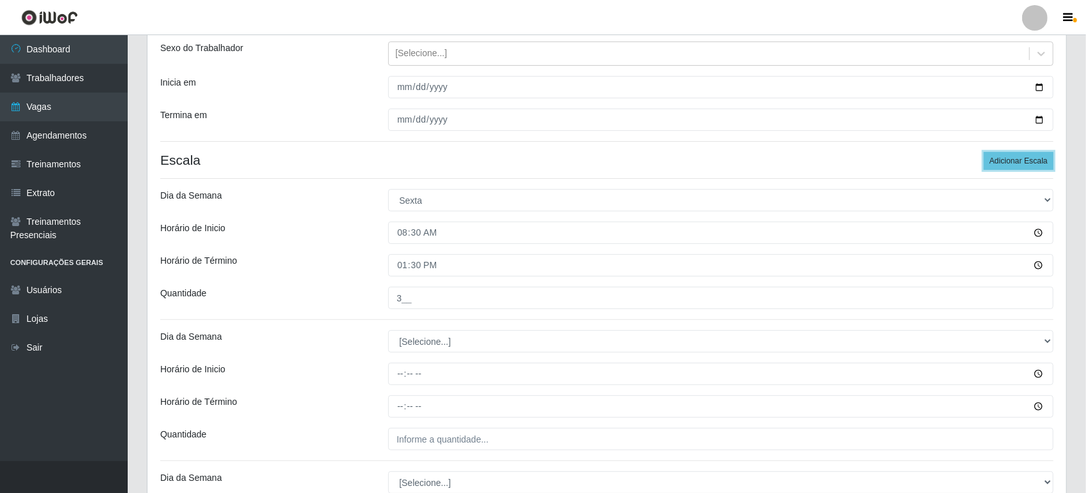
scroll to position [224, 0]
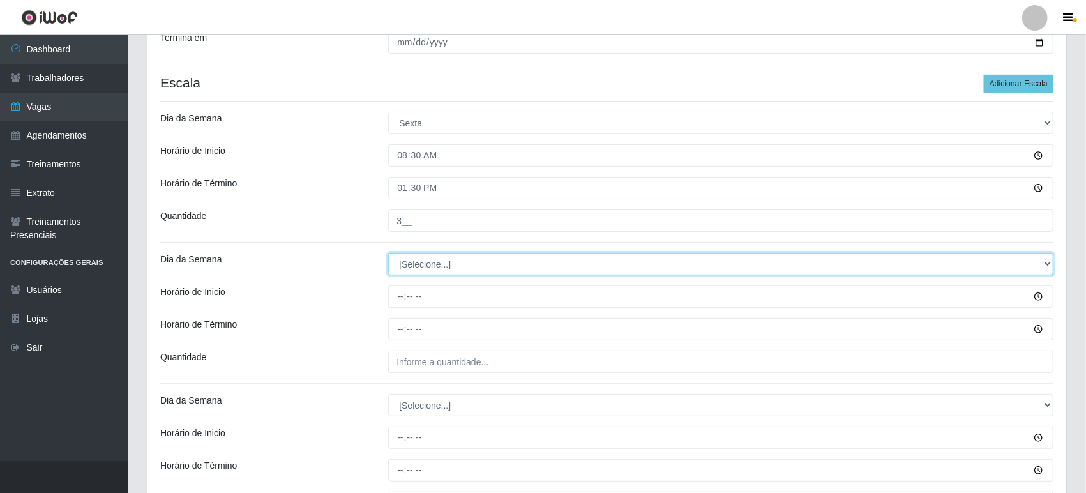
click at [478, 262] on select "[Selecione...] Segunda Terça Quarta Quinta Sexta Sábado Domingo" at bounding box center [720, 264] width 665 height 22
select select "5"
click at [388, 253] on select "[Selecione...] Segunda Terça Quarta Quinta Sexta Sábado Domingo" at bounding box center [720, 264] width 665 height 22
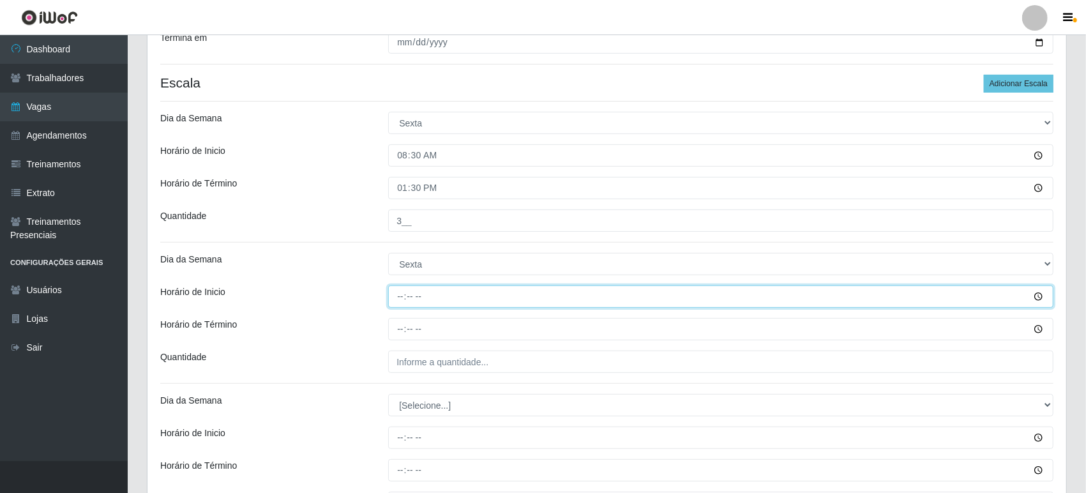
click at [465, 297] on input "Horário de Inicio" at bounding box center [720, 296] width 665 height 22
type input "09:00"
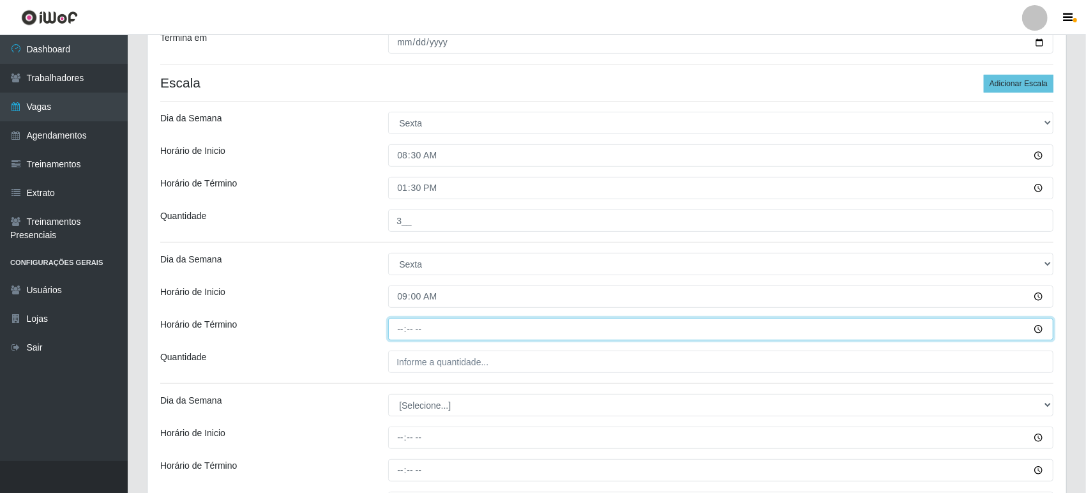
click at [470, 325] on input "Horário de Término" at bounding box center [720, 329] width 665 height 22
type input "14:30"
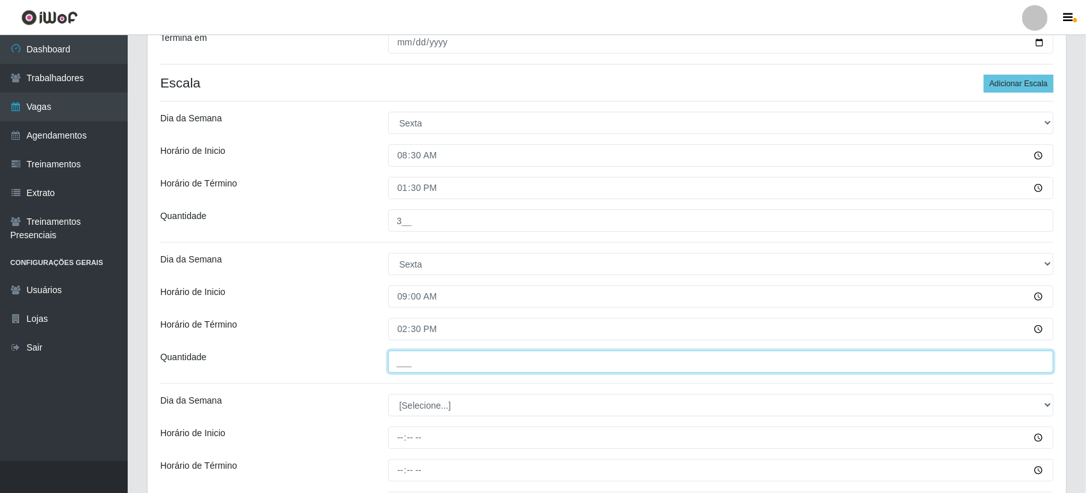
click at [473, 351] on input "___" at bounding box center [720, 362] width 665 height 22
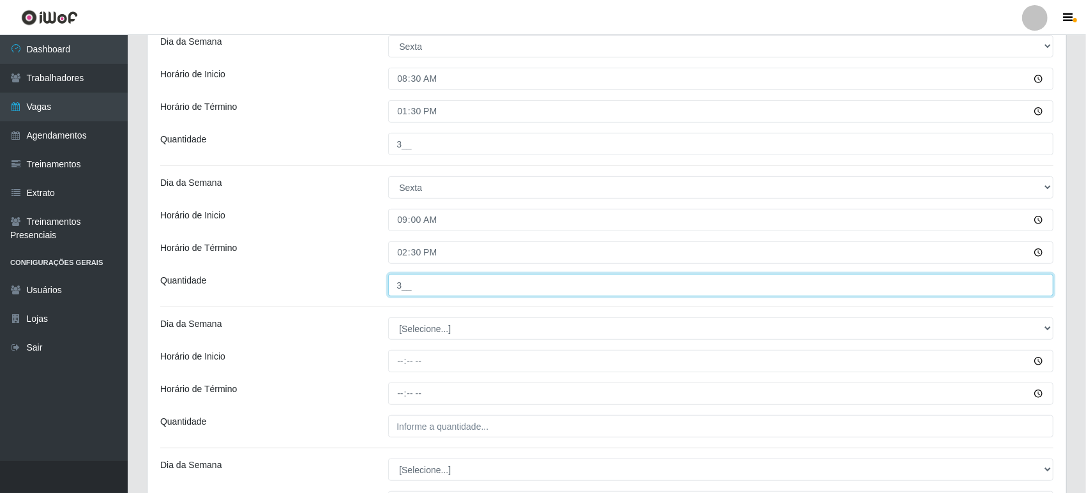
scroll to position [436, 0]
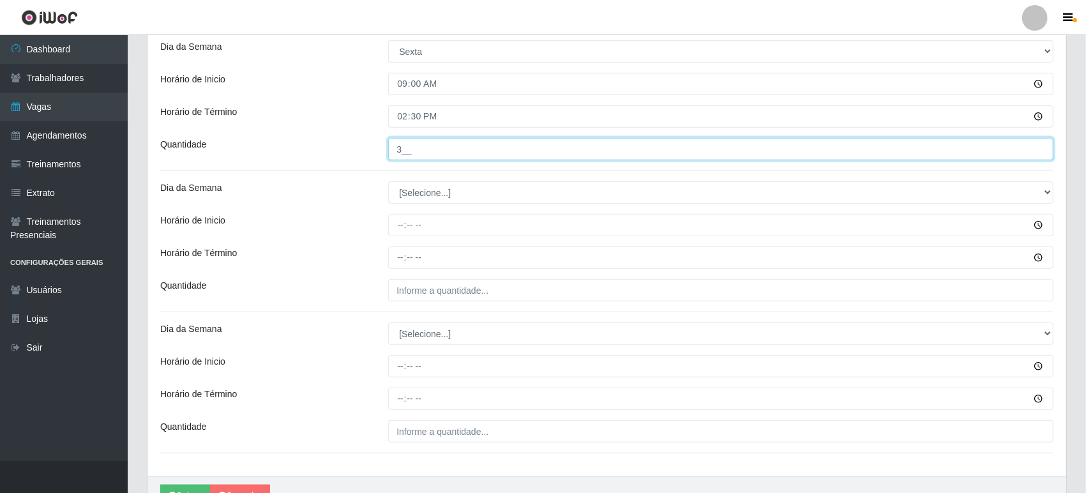
type input "3__"
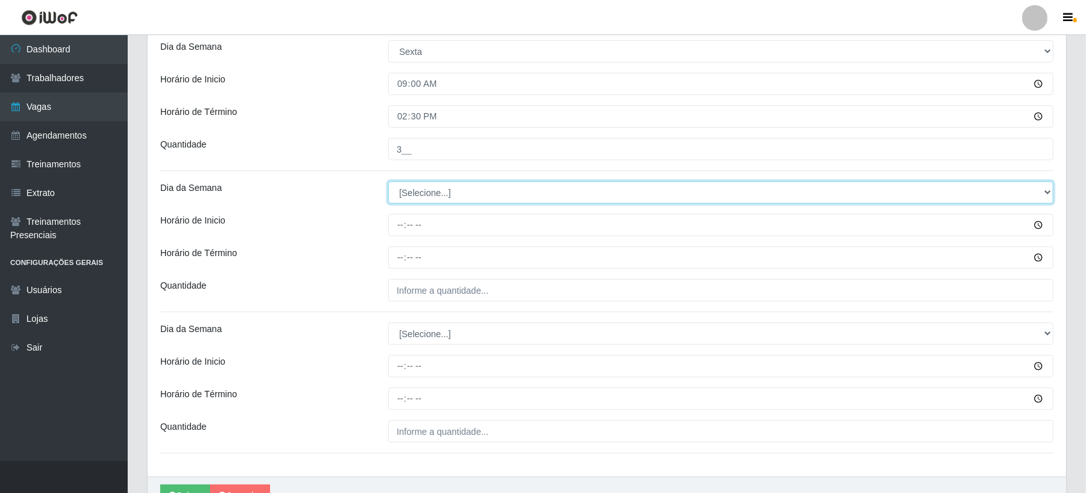
click at [495, 186] on select "[Selecione...] Segunda Terça Quarta Quinta Sexta Sábado Domingo" at bounding box center [720, 192] width 665 height 22
select select "5"
click at [388, 181] on select "[Selecione...] Segunda Terça Quarta Quinta Sexta Sábado Domingo" at bounding box center [720, 192] width 665 height 22
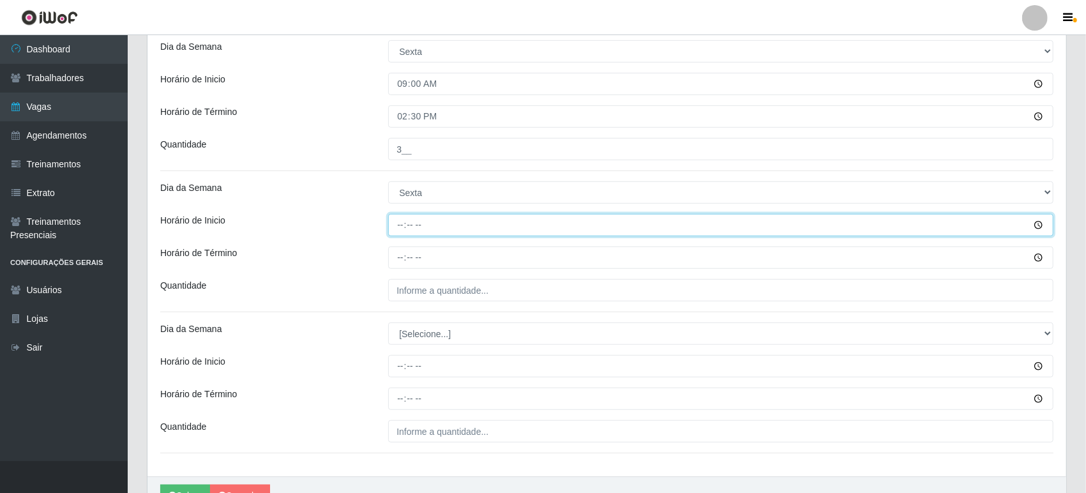
click at [457, 224] on input "Horário de Inicio" at bounding box center [720, 225] width 665 height 22
type input "14:30"
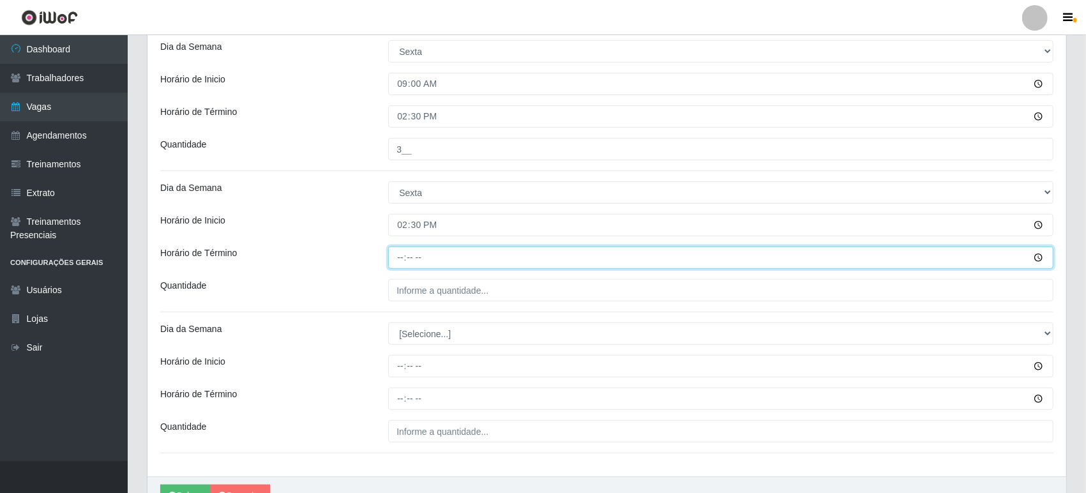
click at [447, 262] on input "Horário de Término" at bounding box center [720, 257] width 665 height 22
type input "20:30"
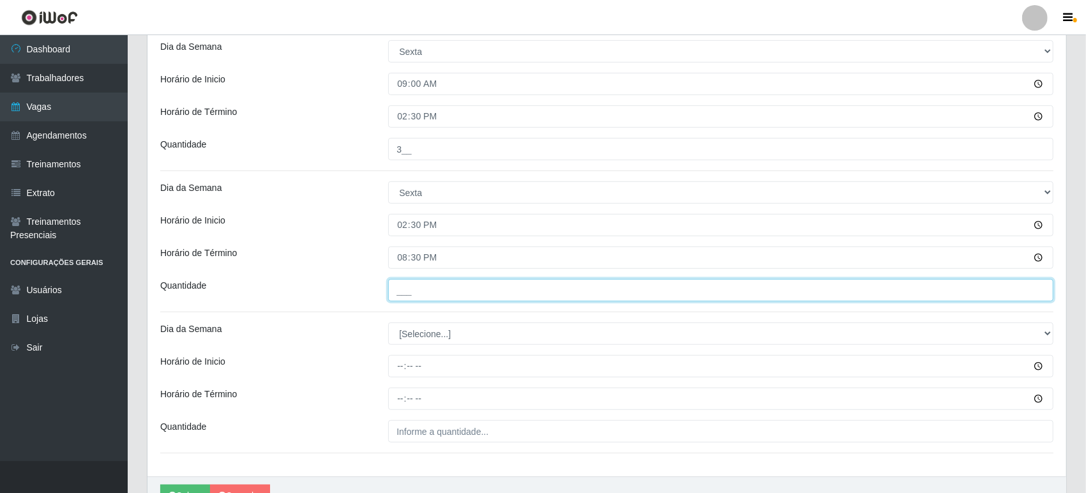
click at [454, 296] on input "___" at bounding box center [720, 290] width 665 height 22
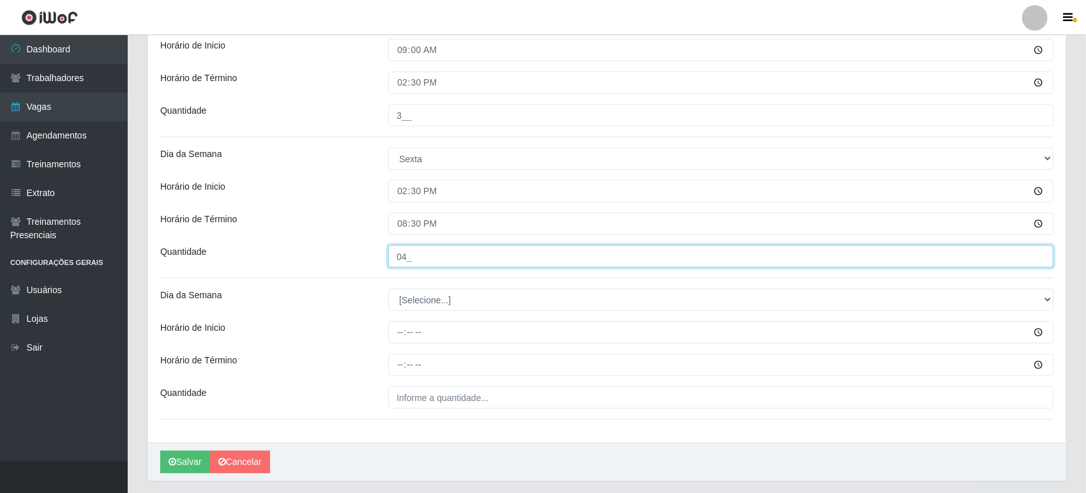
scroll to position [504, 0]
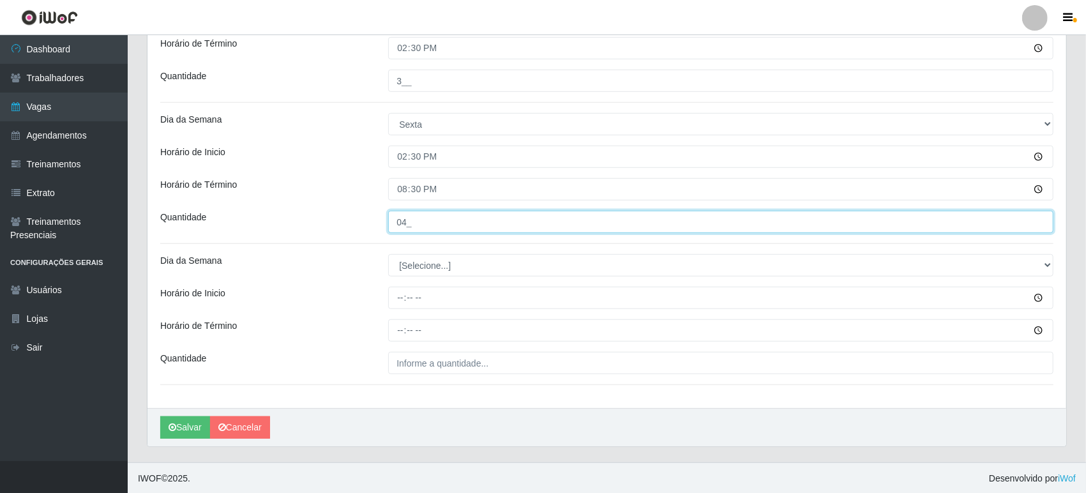
type input "04_"
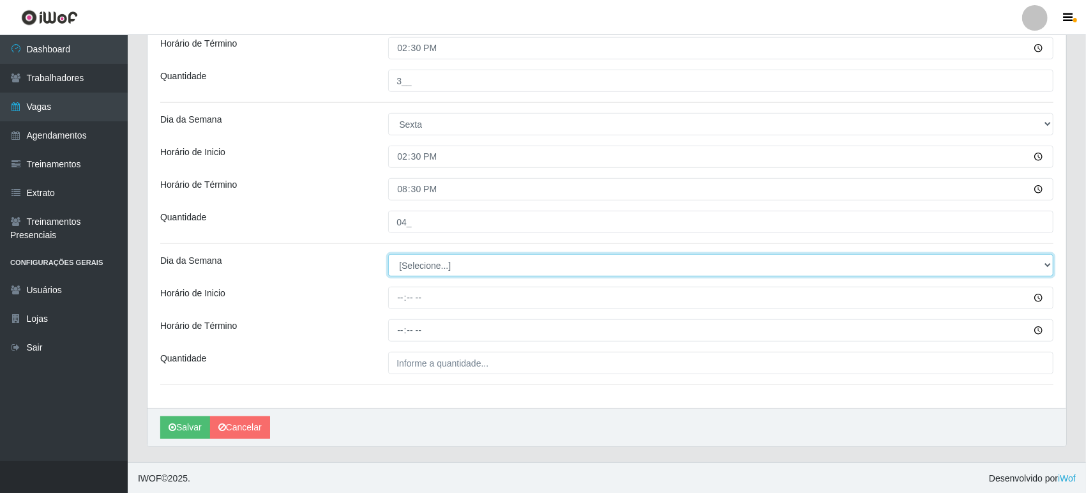
click at [468, 269] on select "[Selecione...] Segunda Terça Quarta Quinta Sexta Sábado Domingo" at bounding box center [720, 265] width 665 height 22
select select "5"
click at [388, 254] on select "[Selecione...] Segunda Terça Quarta Quinta Sexta Sábado Domingo" at bounding box center [720, 265] width 665 height 22
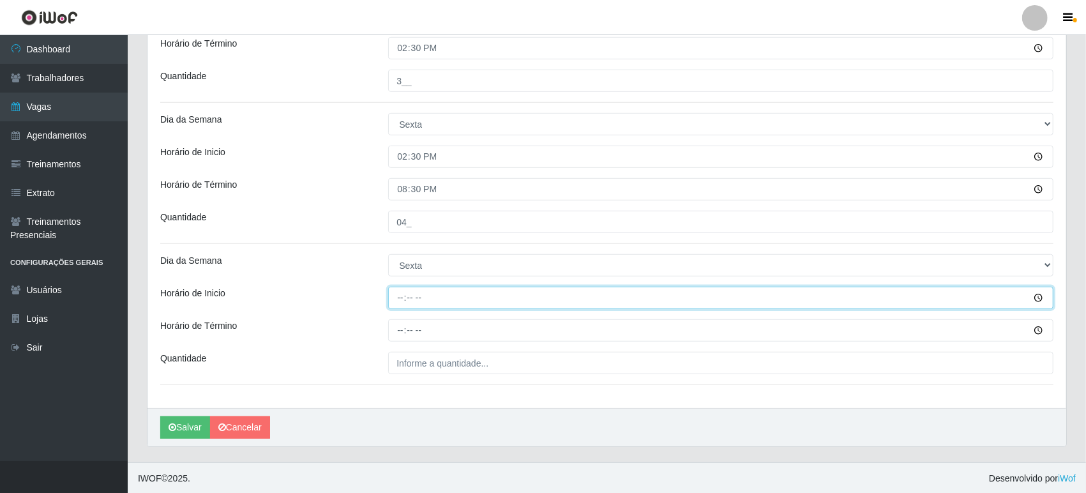
click at [442, 296] on input "Horário de Inicio" at bounding box center [720, 298] width 665 height 22
type input "15:30"
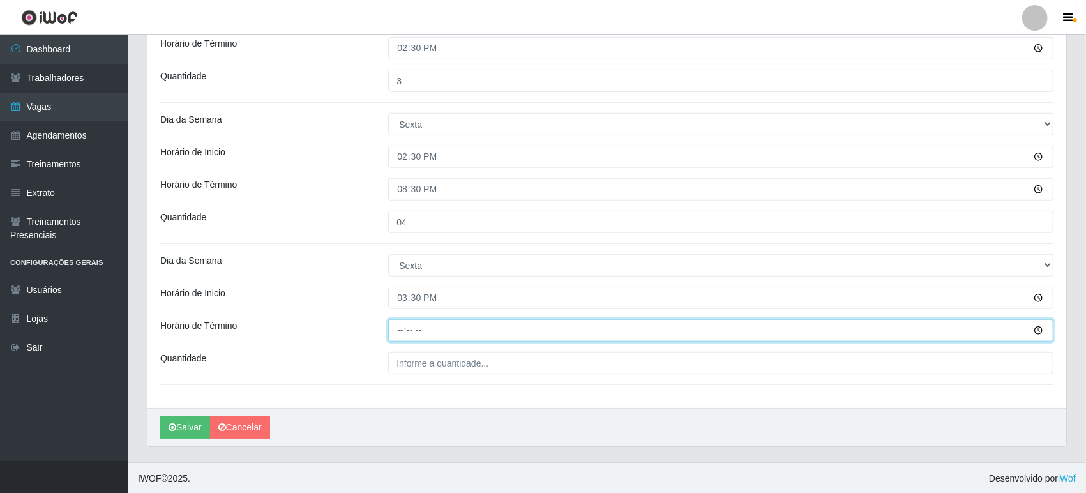
click at [440, 326] on input "Horário de Término" at bounding box center [720, 330] width 665 height 22
type input "21:00"
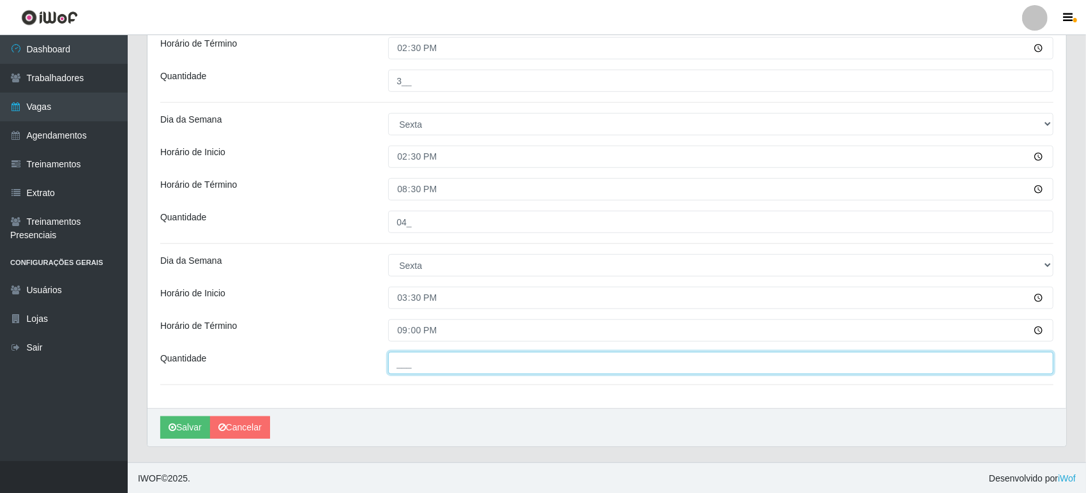
click at [423, 368] on input "___" at bounding box center [720, 363] width 665 height 22
type input "2__"
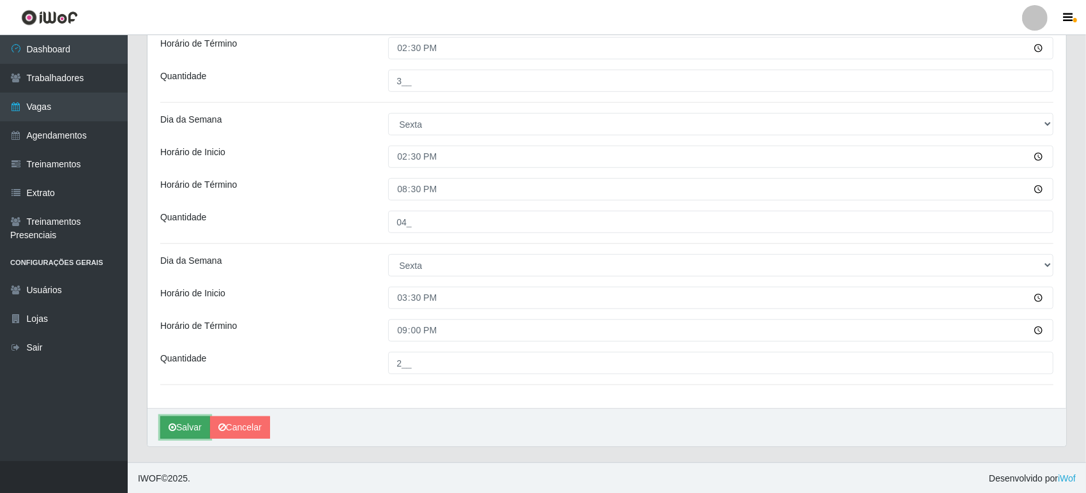
click at [189, 427] on button "Salvar" at bounding box center [185, 427] width 50 height 22
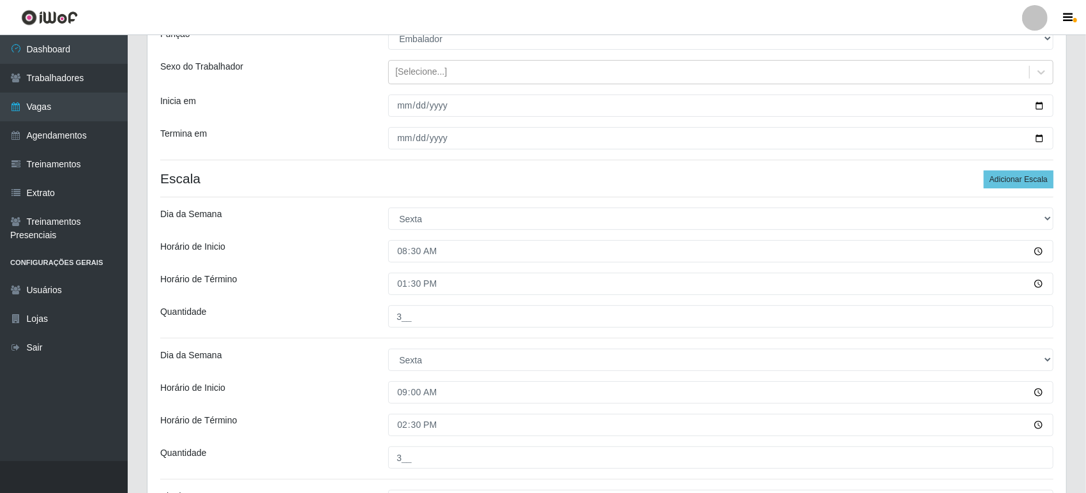
scroll to position [79, 0]
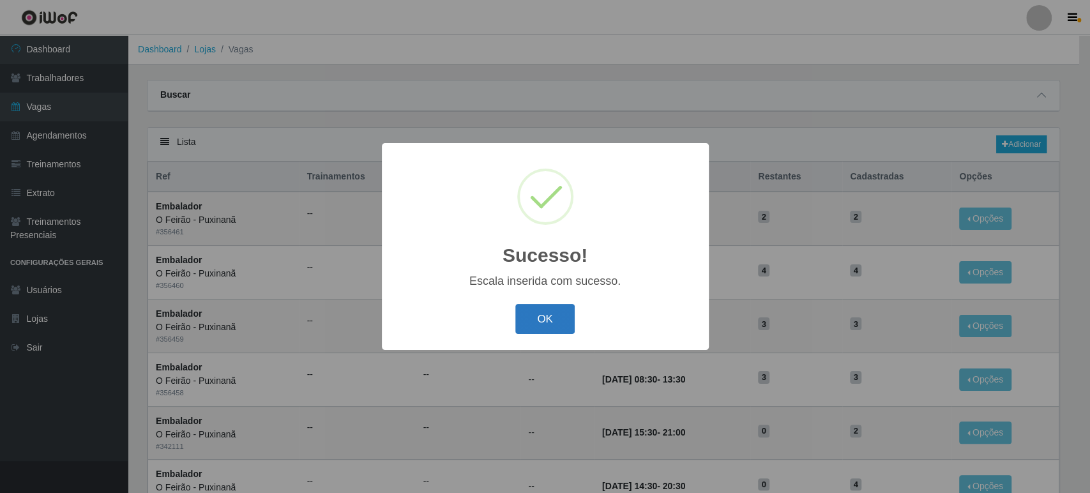
click at [548, 317] on button "OK" at bounding box center [544, 319] width 59 height 30
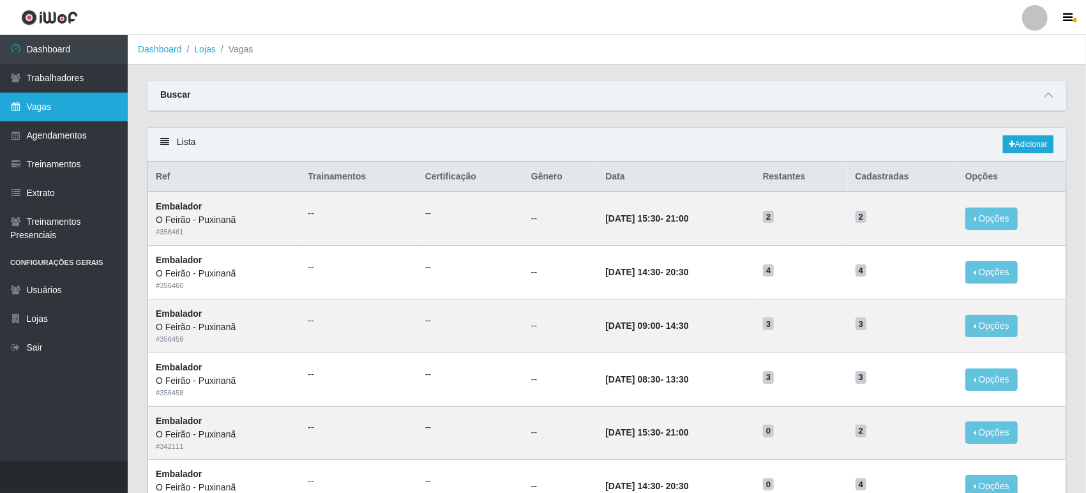
click at [52, 102] on link "Vagas" at bounding box center [64, 107] width 128 height 29
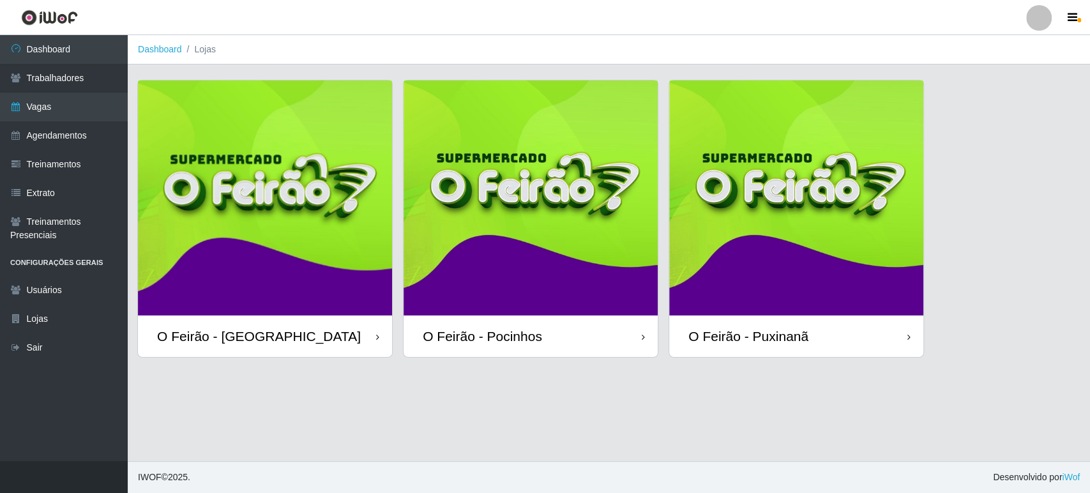
click at [289, 261] on img at bounding box center [265, 197] width 254 height 235
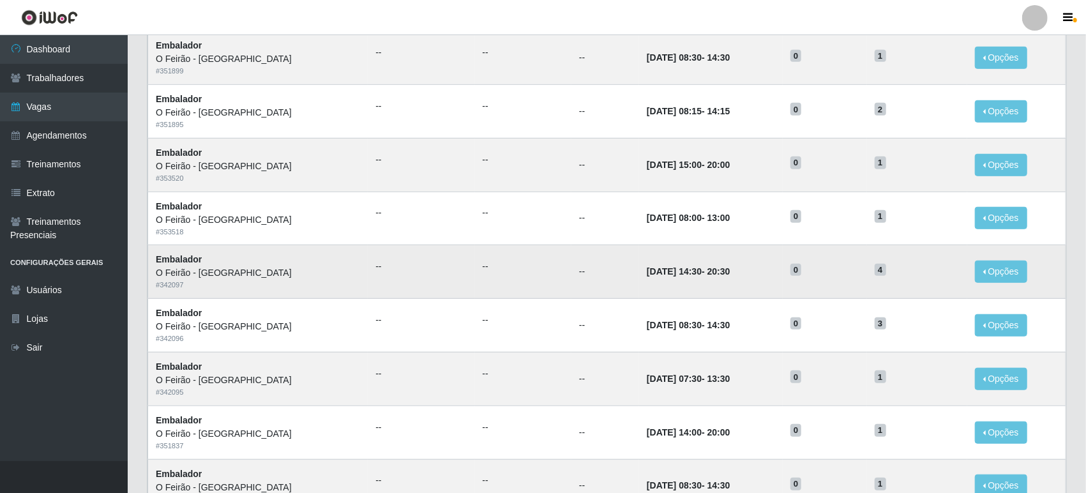
scroll to position [496, 0]
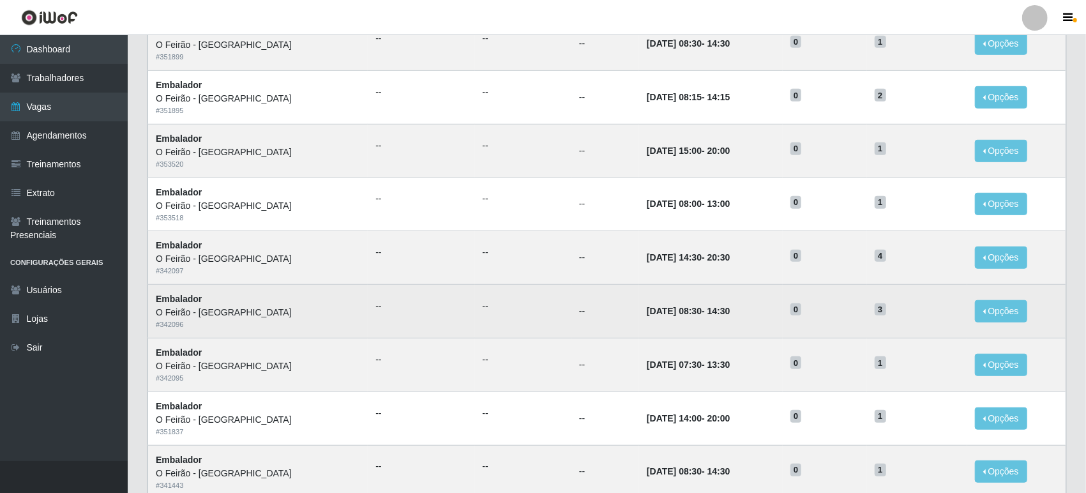
click at [669, 330] on td "[DATE] 08:30 - 14:30" at bounding box center [711, 312] width 144 height 54
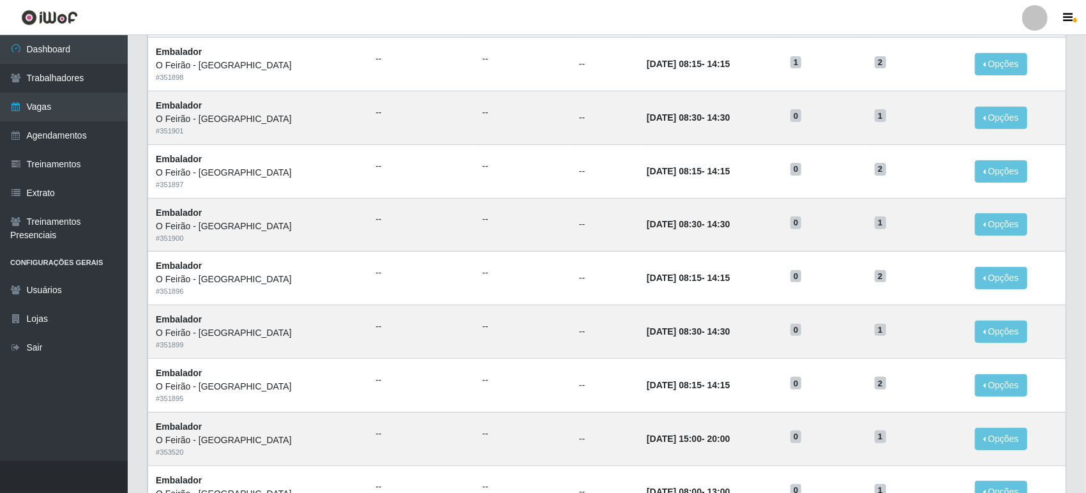
scroll to position [0, 0]
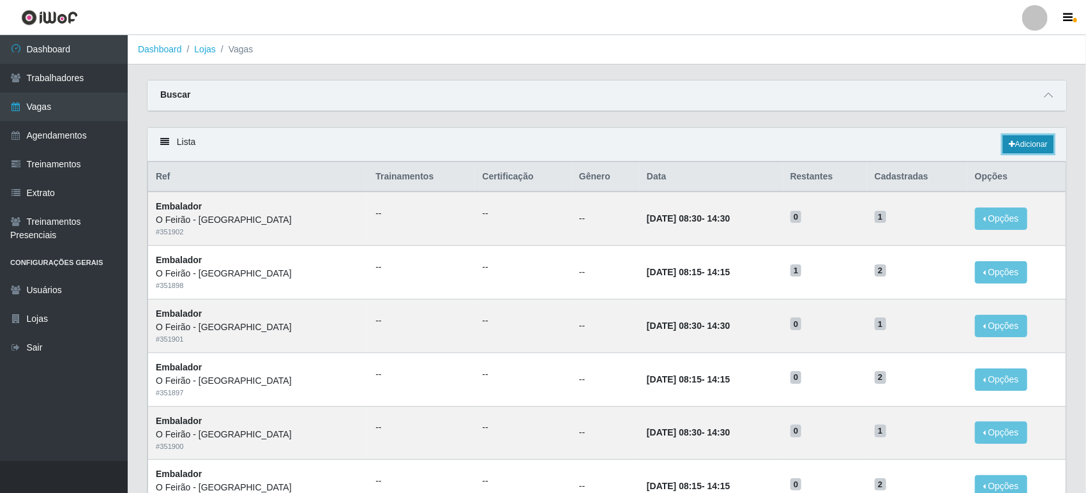
click at [1038, 152] on link "Adicionar" at bounding box center [1028, 144] width 50 height 18
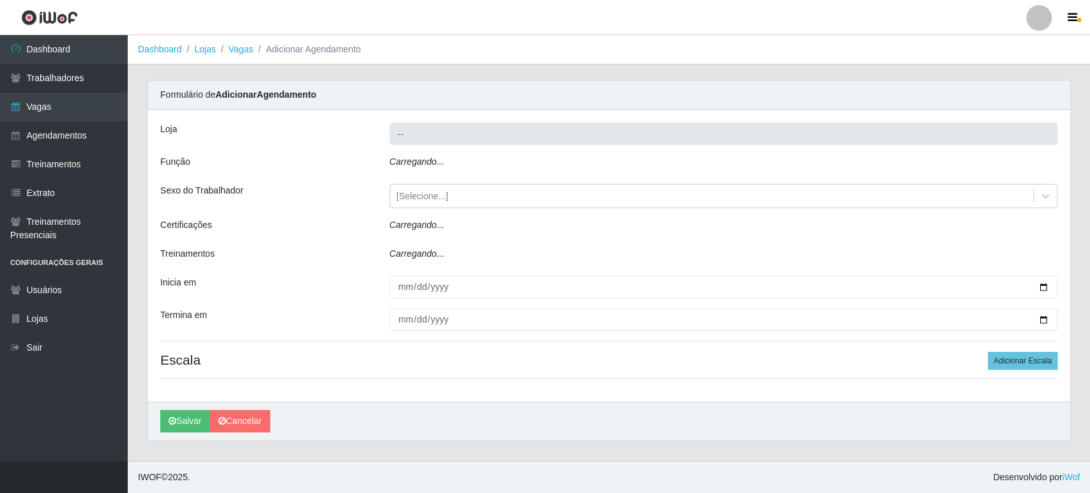
type input "O Feirão - [GEOGRAPHIC_DATA]"
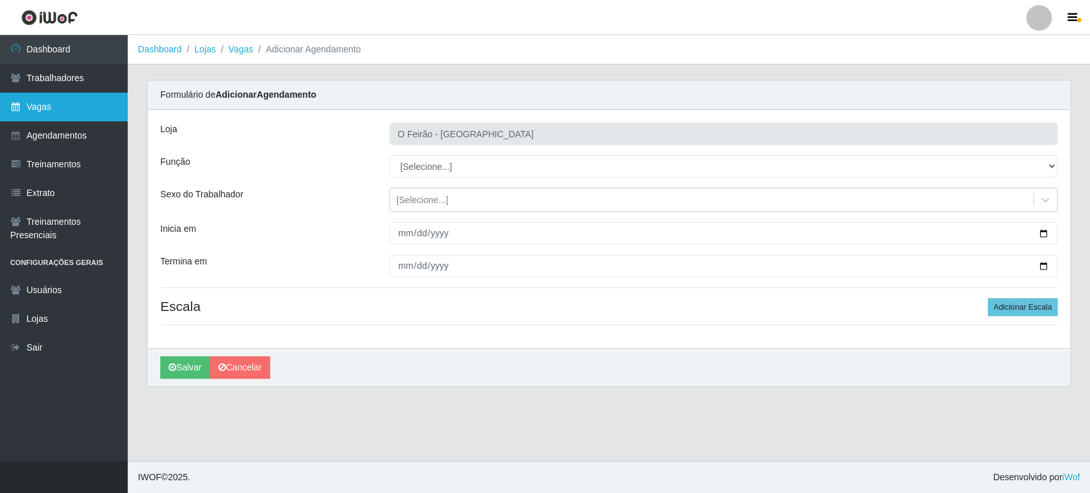
click at [36, 116] on link "Vagas" at bounding box center [64, 107] width 128 height 29
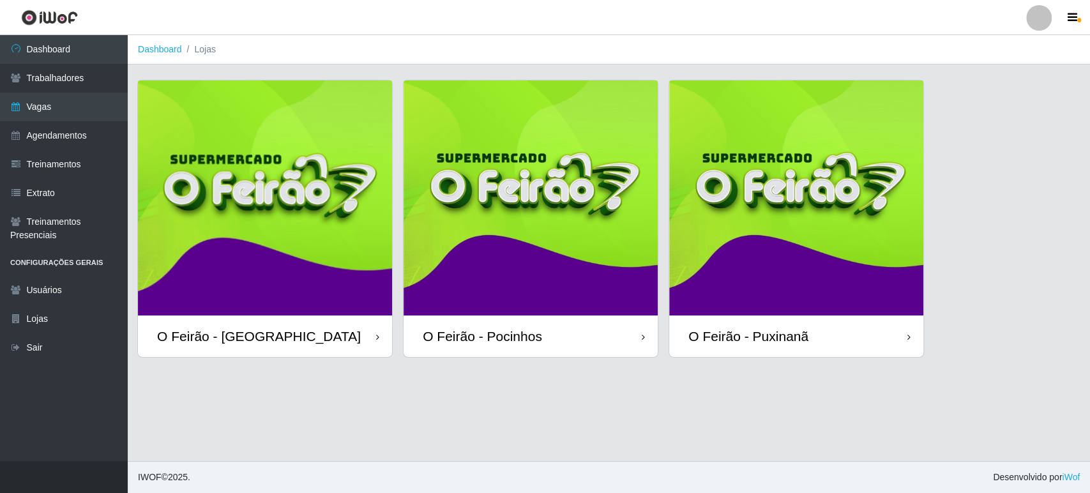
click at [297, 229] on img at bounding box center [265, 197] width 254 height 235
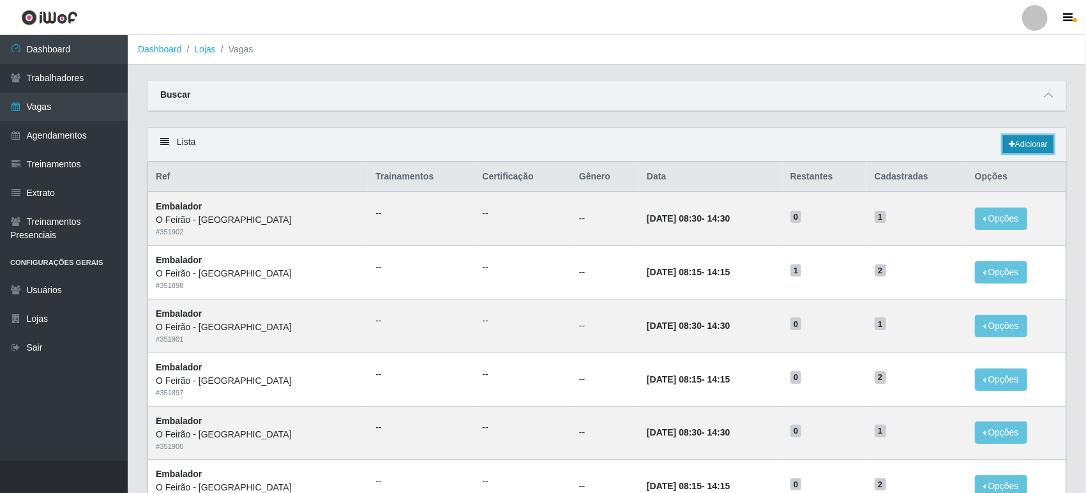
click at [1035, 142] on link "Adicionar" at bounding box center [1028, 144] width 50 height 18
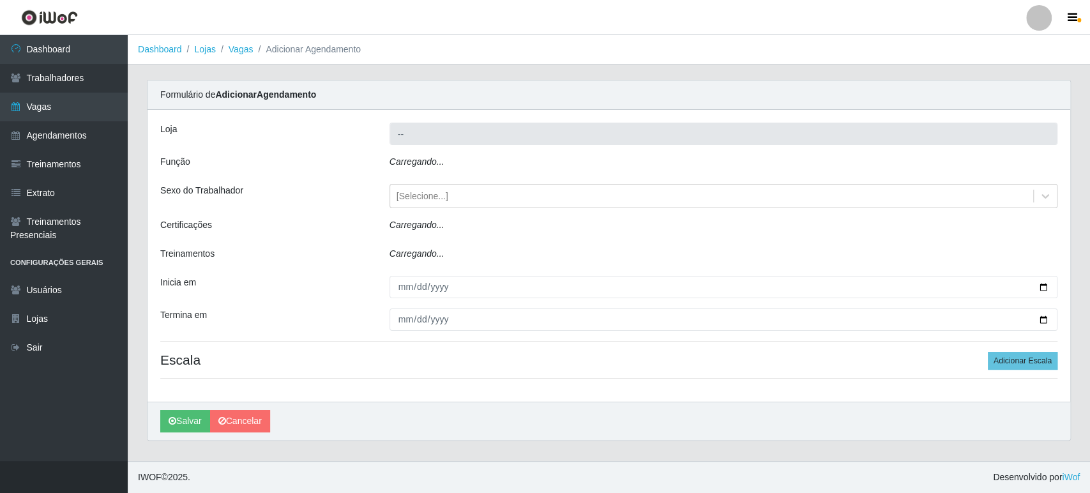
type input "O Feirão - [GEOGRAPHIC_DATA]"
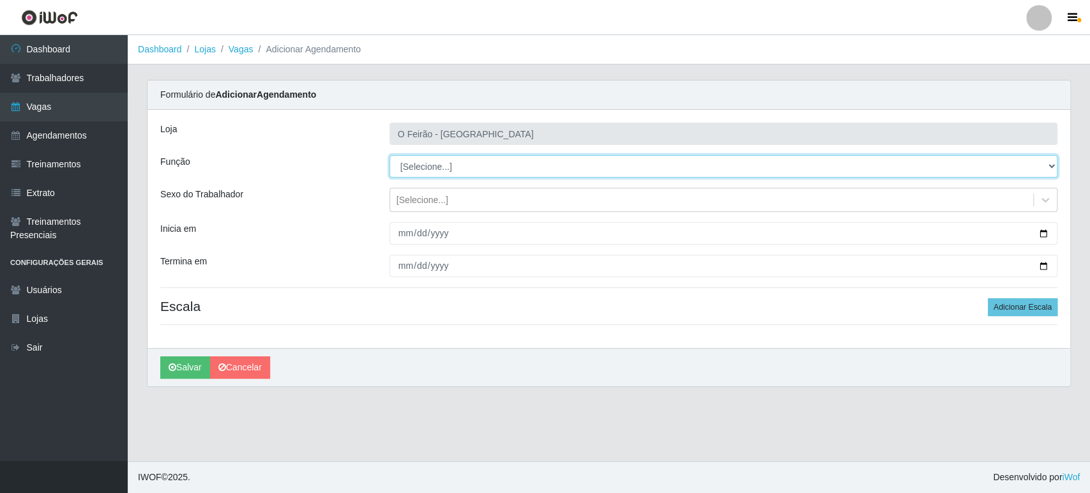
click at [560, 166] on select "[Selecione...] ASG ASG + ASG ++ Embalador Embalador + Embalador ++ Operador de …" at bounding box center [724, 166] width 668 height 22
select select "1"
click at [390, 155] on select "[Selecione...] ASG ASG + ASG ++ Embalador Embalador + Embalador ++ Operador de …" at bounding box center [724, 166] width 668 height 22
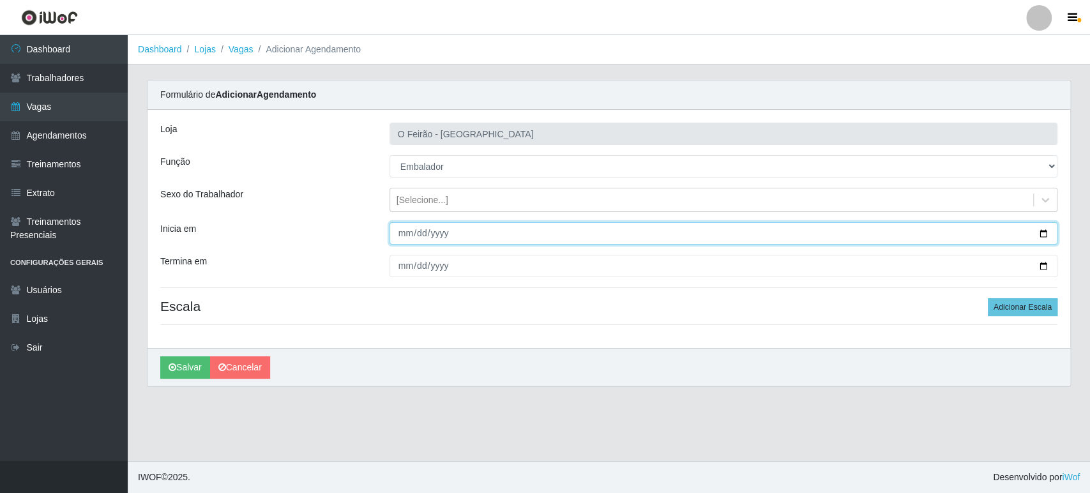
click at [1042, 228] on input "Inicia em" at bounding box center [724, 233] width 668 height 22
type input "[DATE]"
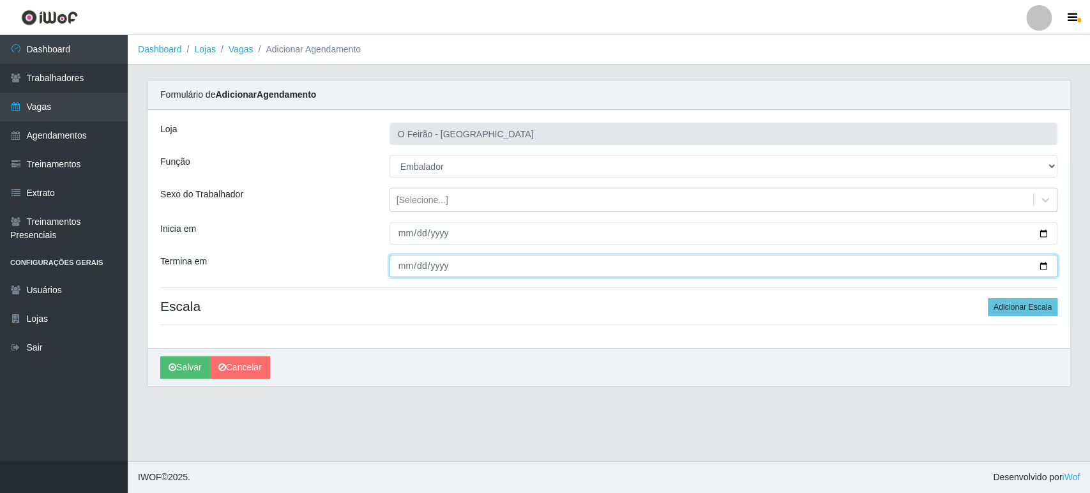
click at [1047, 269] on input "Termina em" at bounding box center [724, 266] width 668 height 22
type input "[DATE]"
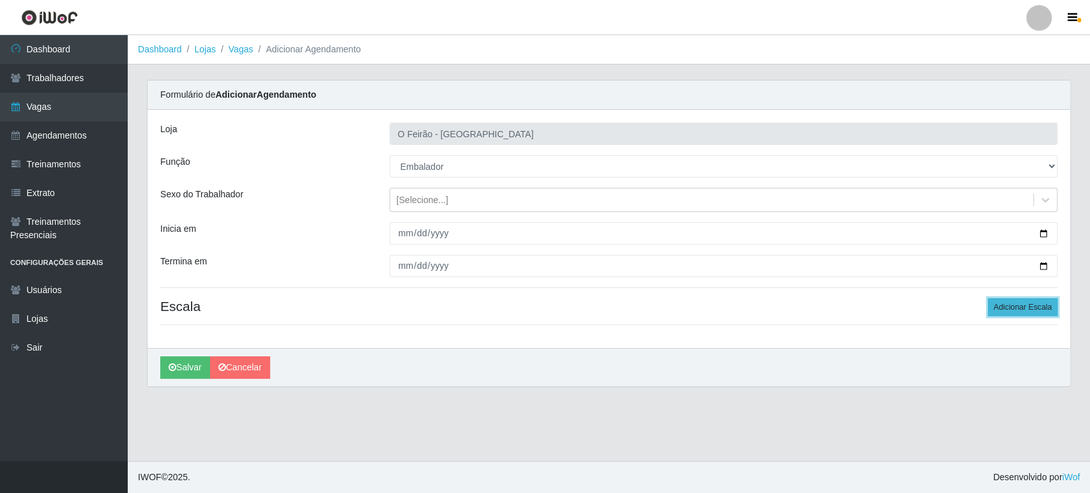
click at [1047, 303] on button "Adicionar Escala" at bounding box center [1023, 307] width 70 height 18
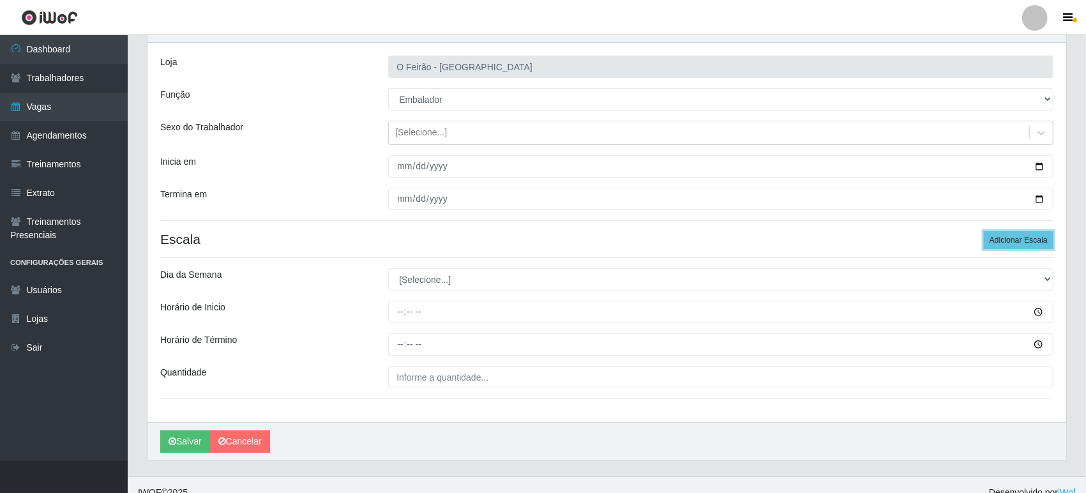
scroll to position [71, 0]
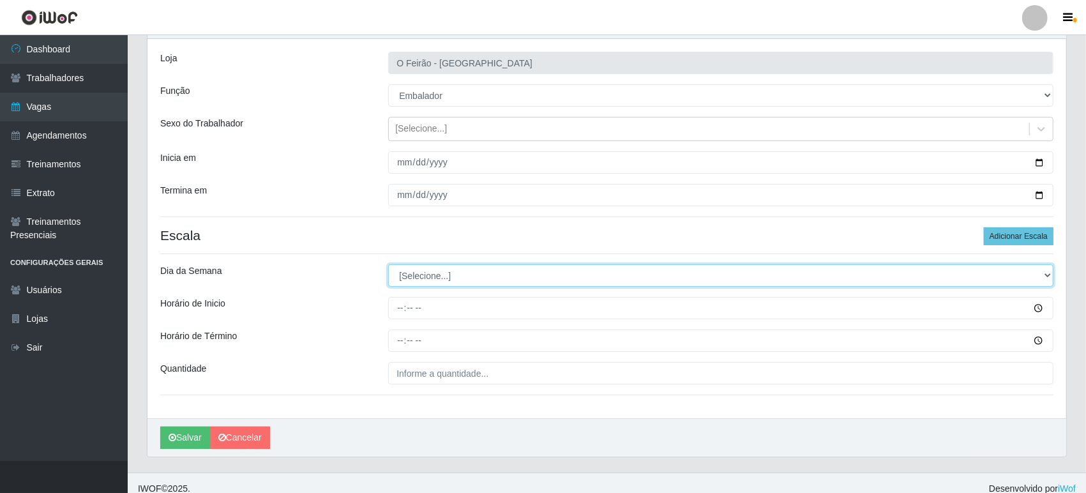
click at [434, 278] on select "[Selecione...] Segunda Terça Quarta Quinta Sexta Sábado Domingo" at bounding box center [720, 275] width 665 height 22
select select "5"
click at [388, 264] on select "[Selecione...] Segunda Terça Quarta Quinta Sexta Sábado Domingo" at bounding box center [720, 275] width 665 height 22
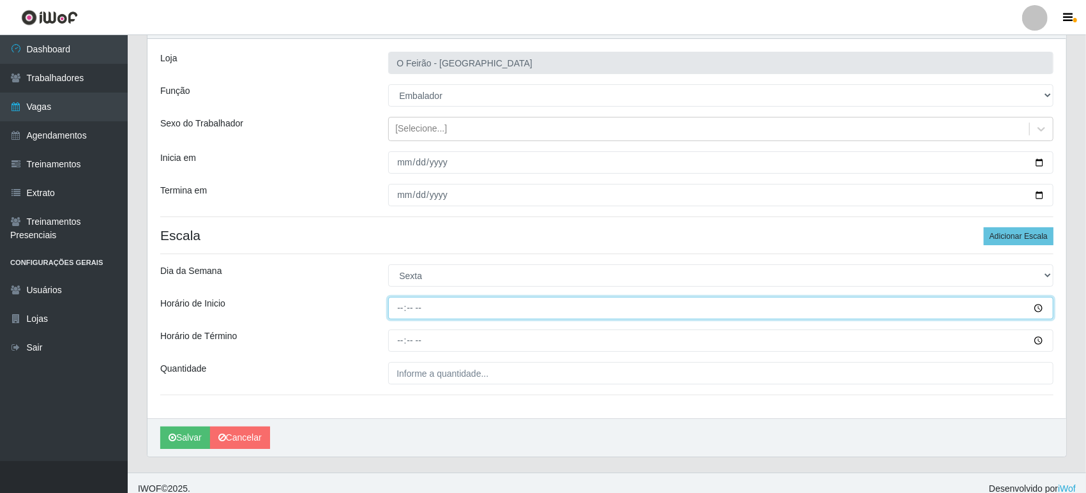
click at [487, 307] on input "Horário de Inicio" at bounding box center [720, 308] width 665 height 22
type input "07:30"
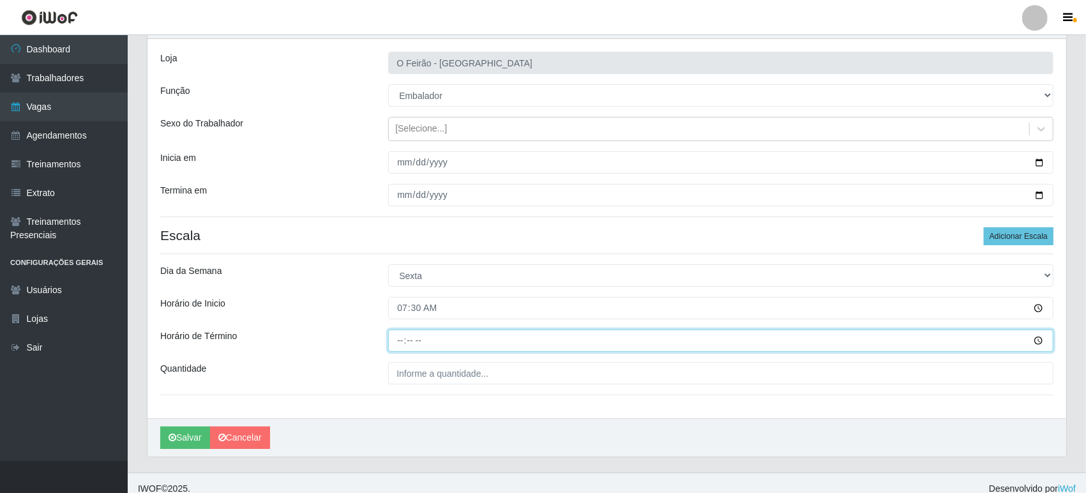
click at [459, 338] on input "Horário de Término" at bounding box center [720, 341] width 665 height 22
type input "13:30"
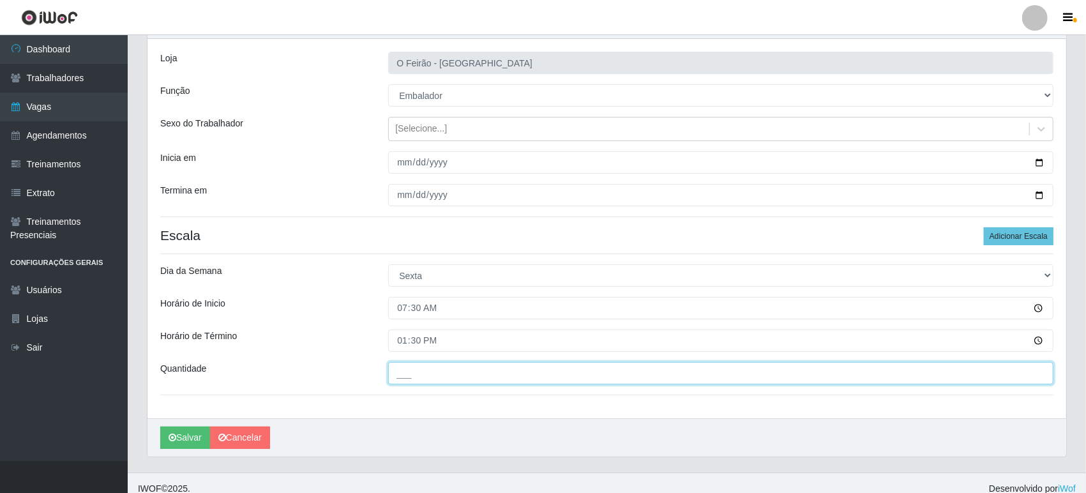
click at [435, 382] on input "___" at bounding box center [720, 373] width 665 height 22
type input "1__"
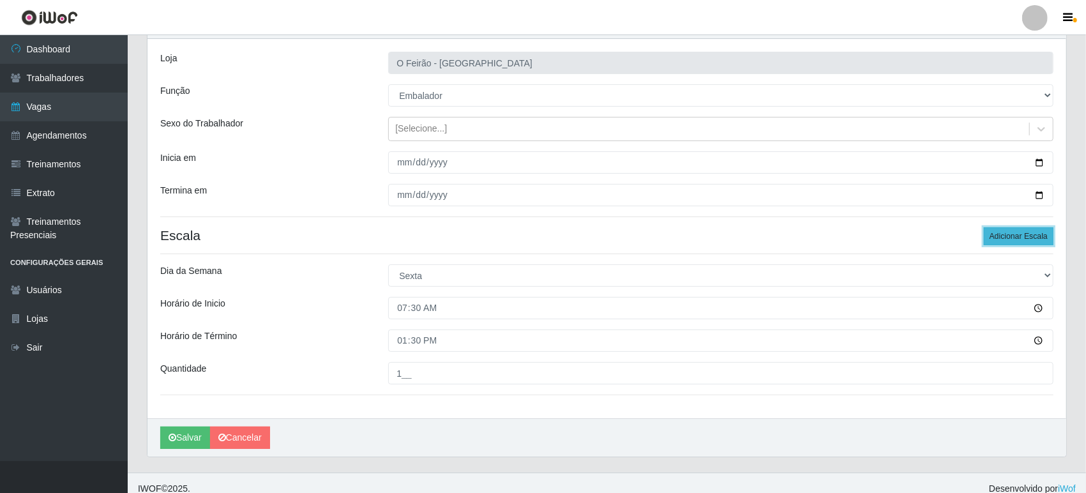
click at [1027, 241] on button "Adicionar Escala" at bounding box center [1019, 236] width 70 height 18
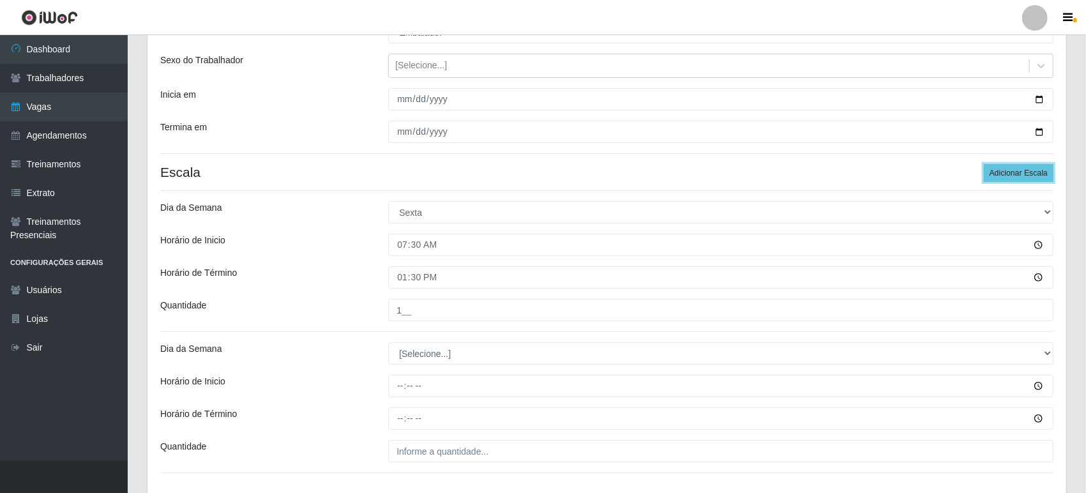
scroll to position [222, 0]
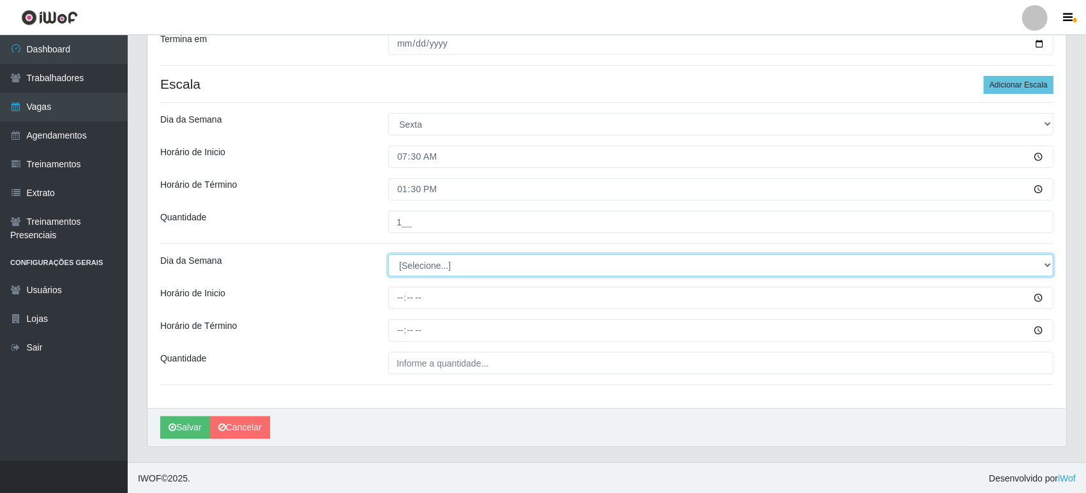
click at [439, 257] on select "[Selecione...] Segunda Terça Quarta Quinta Sexta Sábado Domingo" at bounding box center [720, 265] width 665 height 22
select select "5"
click at [388, 254] on select "[Selecione...] Segunda Terça Quarta Quinta Sexta Sábado Domingo" at bounding box center [720, 265] width 665 height 22
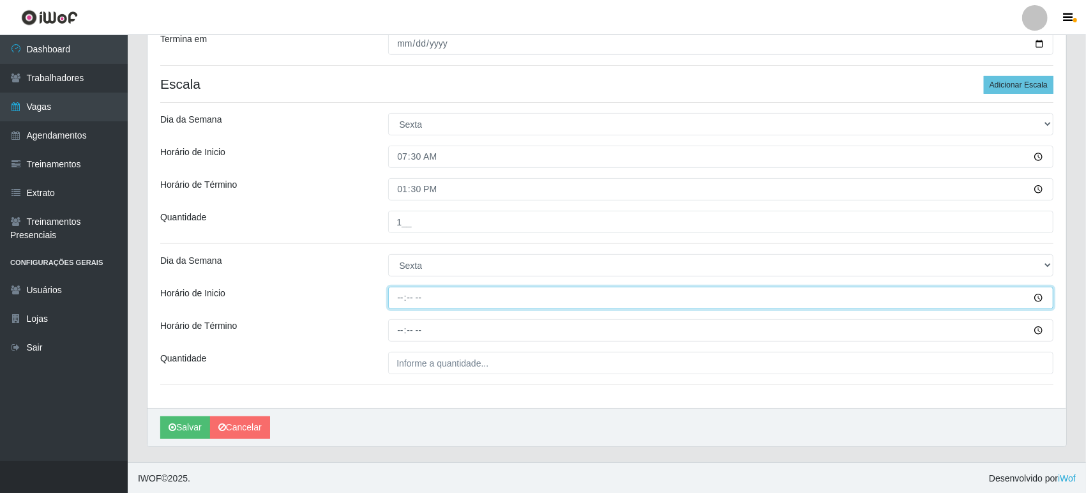
click at [449, 301] on input "Horário de Inicio" at bounding box center [720, 298] width 665 height 22
type input "08:30"
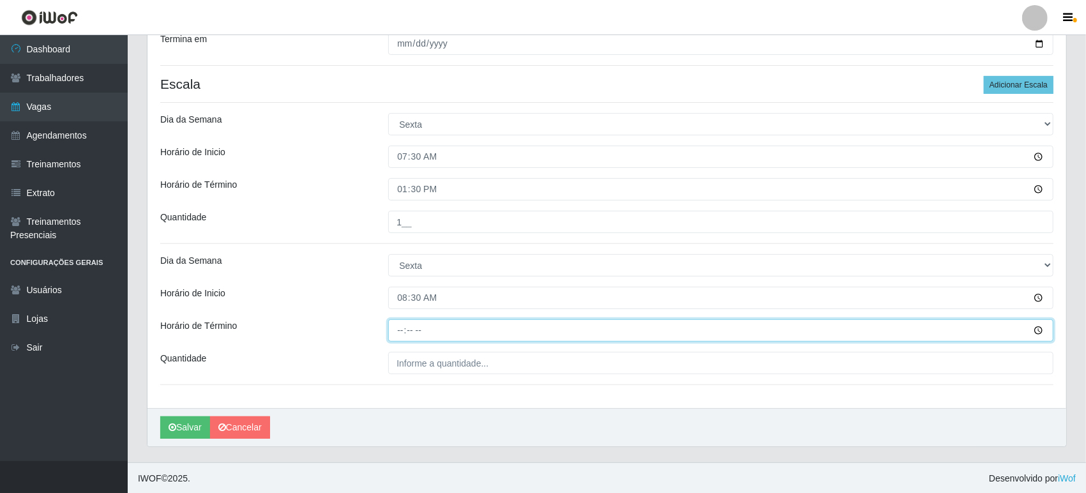
click at [439, 330] on input "Horário de Término" at bounding box center [720, 330] width 665 height 22
type input "14:30"
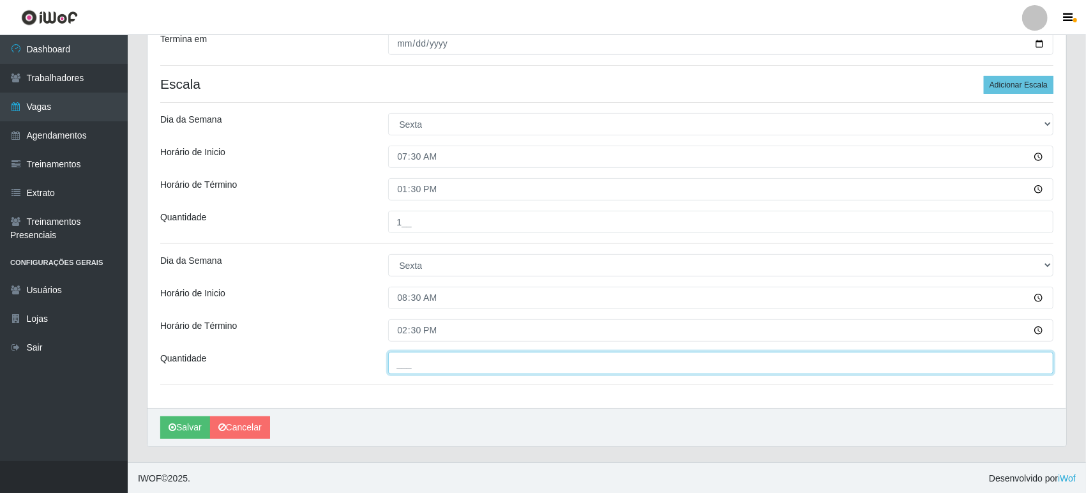
click at [414, 358] on input "___" at bounding box center [720, 363] width 665 height 22
type input "3__"
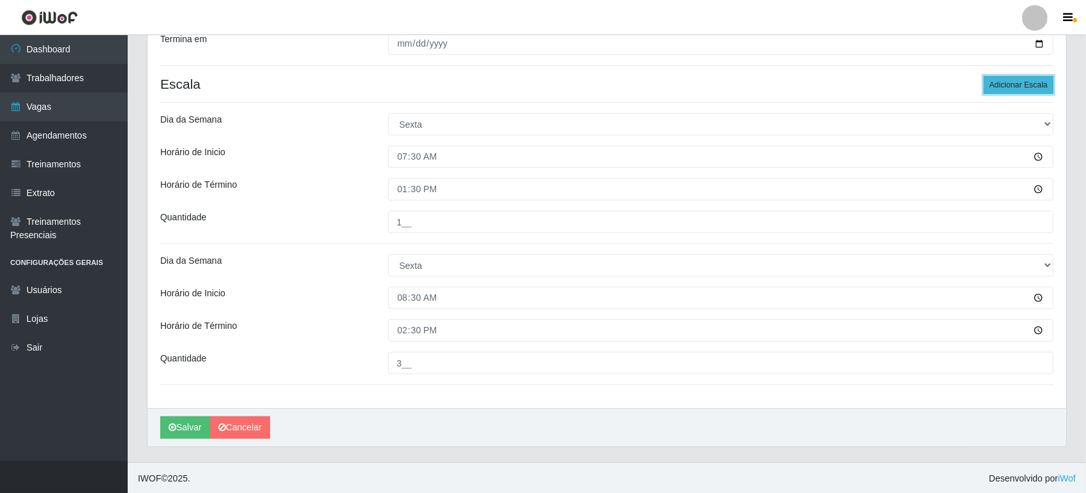
click at [1024, 86] on button "Adicionar Escala" at bounding box center [1019, 85] width 70 height 18
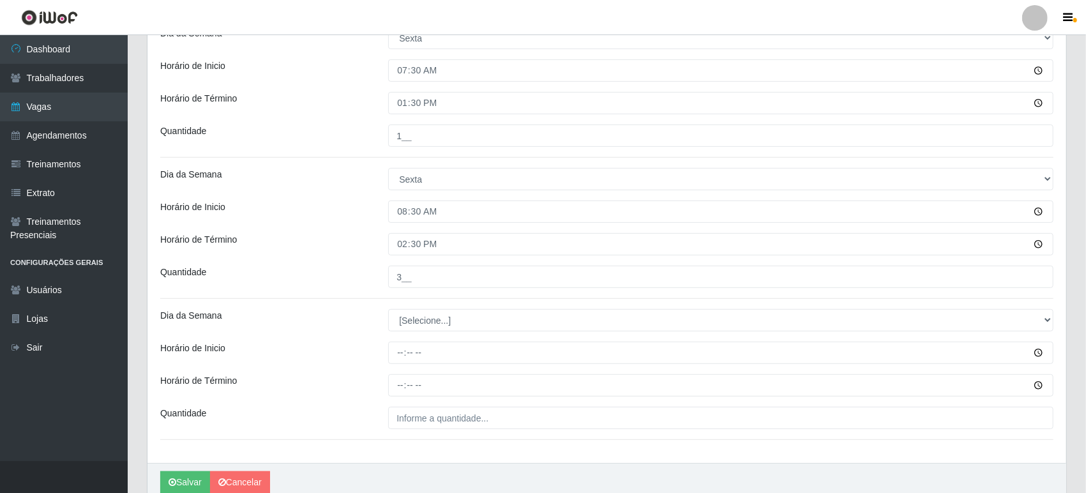
scroll to position [363, 0]
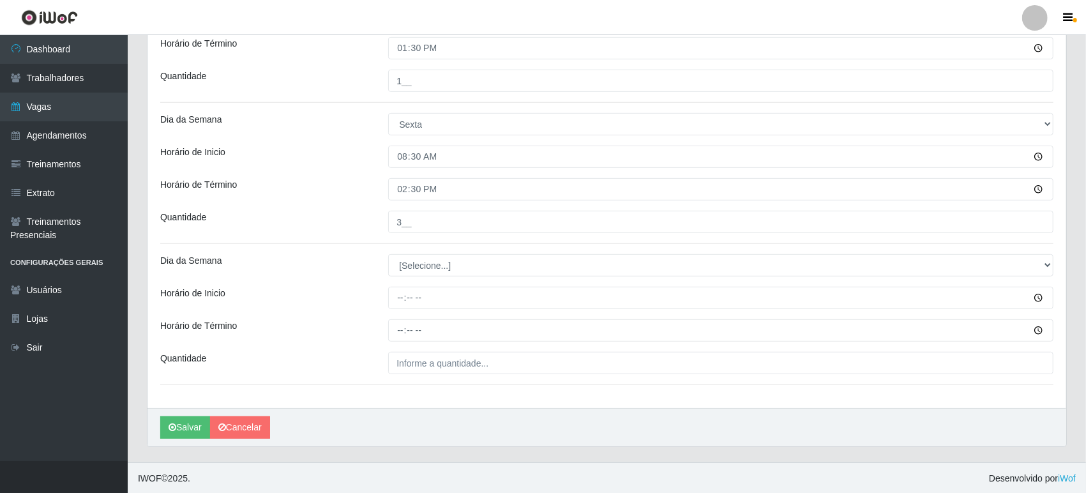
click at [437, 279] on div "Loja O Feirão - [GEOGRAPHIC_DATA] Função [Selecione...] ASG ASG + ASG ++ Embala…" at bounding box center [607, 77] width 919 height 662
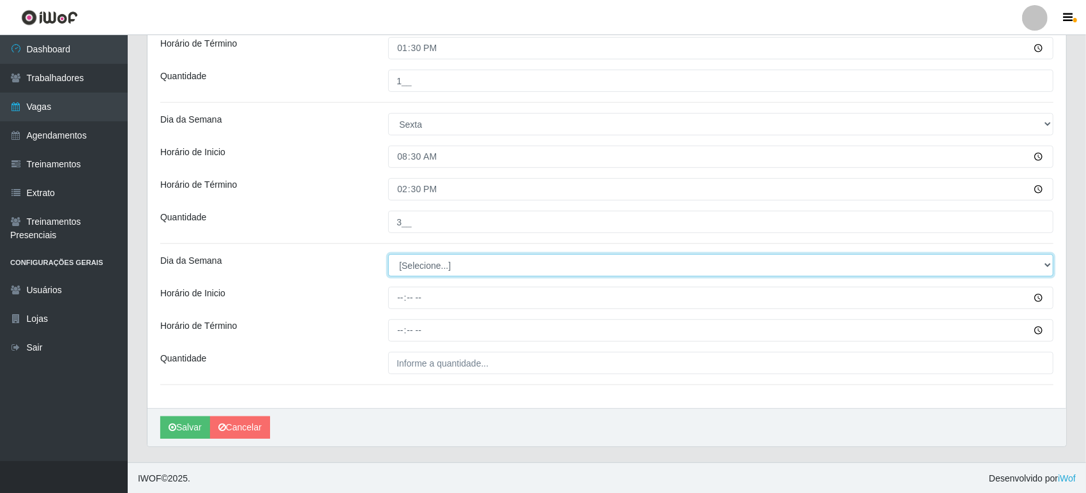
drag, startPoint x: 442, startPoint y: 269, endPoint x: 436, endPoint y: 270, distance: 6.4
click at [442, 269] on select "[Selecione...] Segunda Terça Quarta Quinta Sexta Sábado Domingo" at bounding box center [720, 265] width 665 height 22
select select "5"
click at [388, 254] on select "[Selecione...] Segunda Terça Quarta Quinta Sexta Sábado Domingo" at bounding box center [720, 265] width 665 height 22
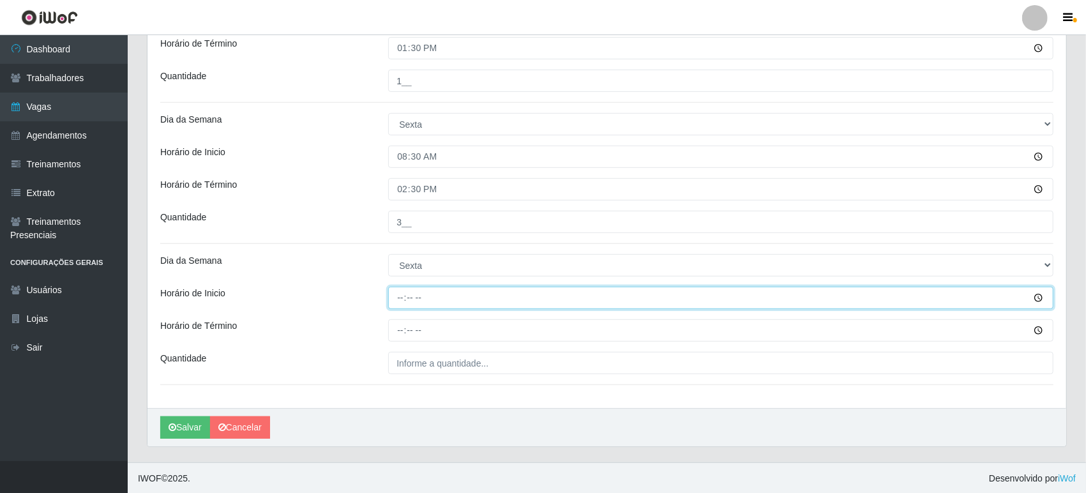
click at [444, 288] on input "Horário de Inicio" at bounding box center [720, 298] width 665 height 22
click at [451, 299] on input "Horário de Inicio" at bounding box center [720, 298] width 665 height 22
type input "14:30"
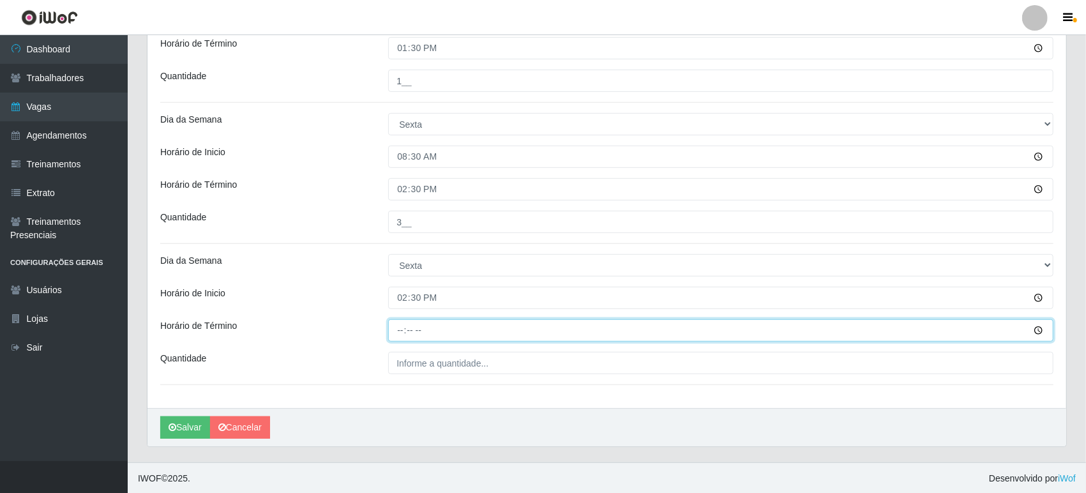
click at [435, 327] on input "Horário de Término" at bounding box center [720, 330] width 665 height 22
type input "20:30"
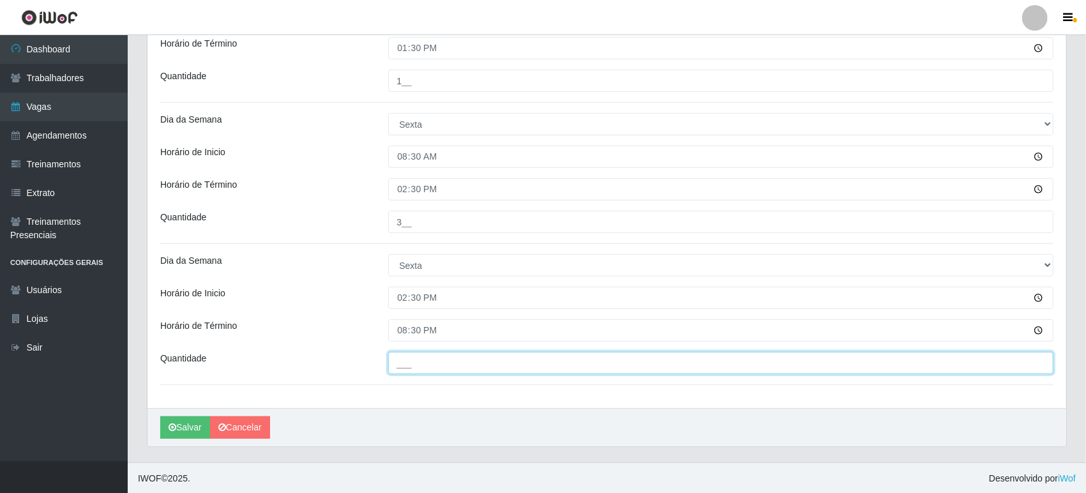
click at [435, 368] on input "___" at bounding box center [720, 363] width 665 height 22
type input "2__"
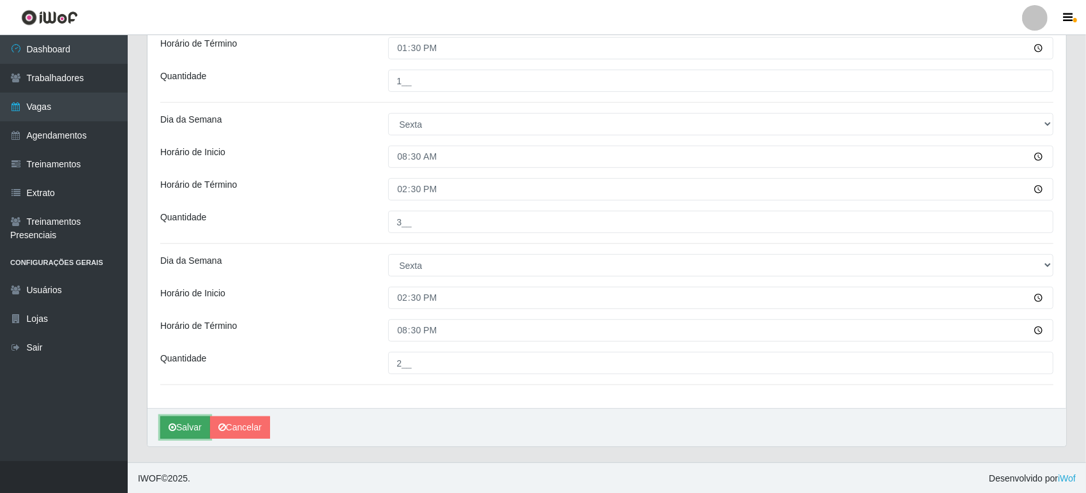
click at [188, 422] on button "Salvar" at bounding box center [185, 427] width 50 height 22
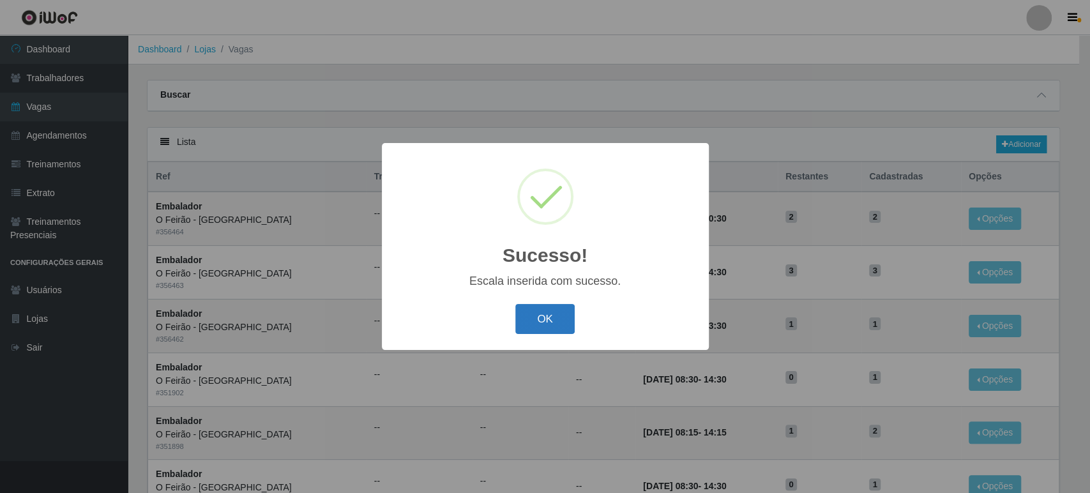
click at [563, 313] on button "OK" at bounding box center [544, 319] width 59 height 30
